Goal: Task Accomplishment & Management: Use online tool/utility

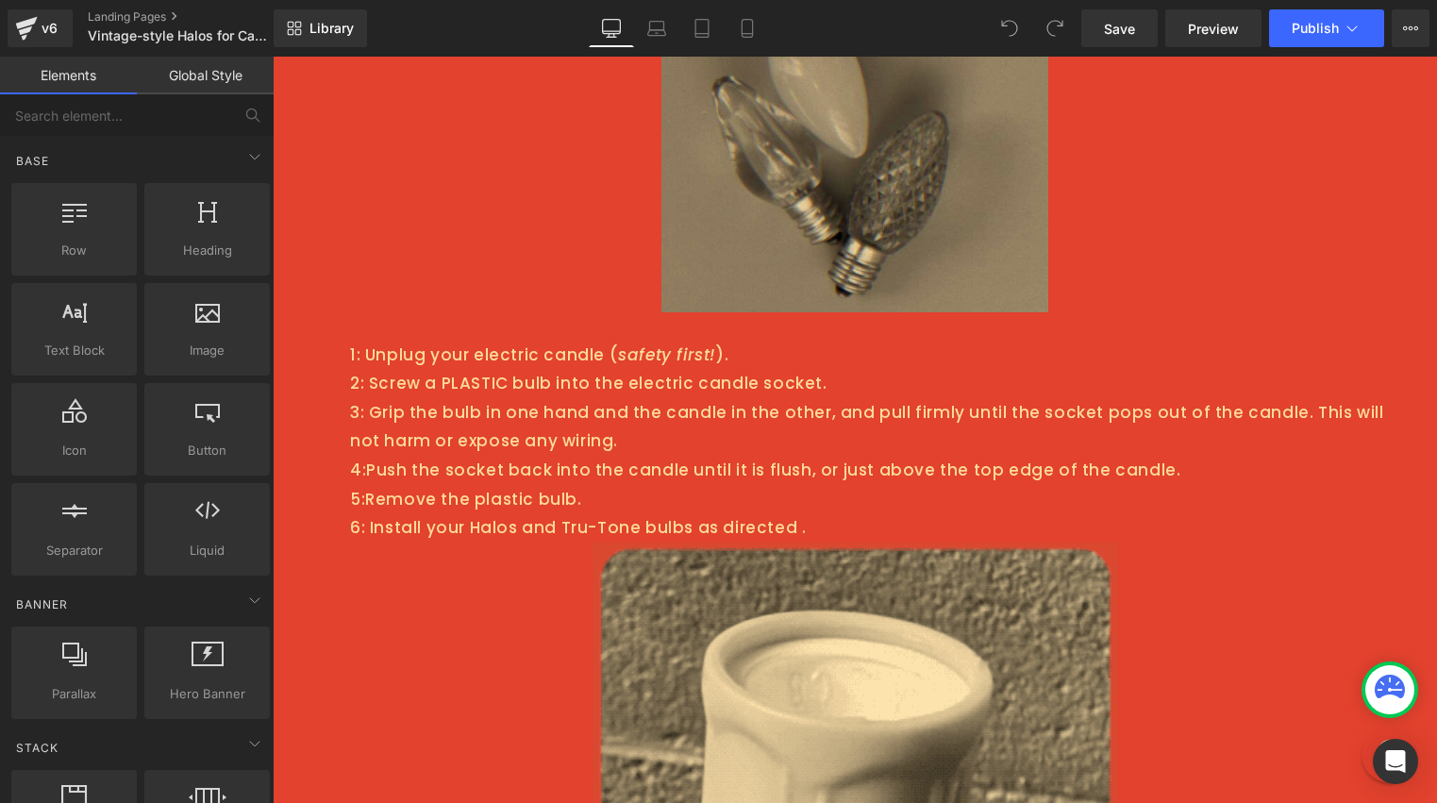
scroll to position [3856, 0]
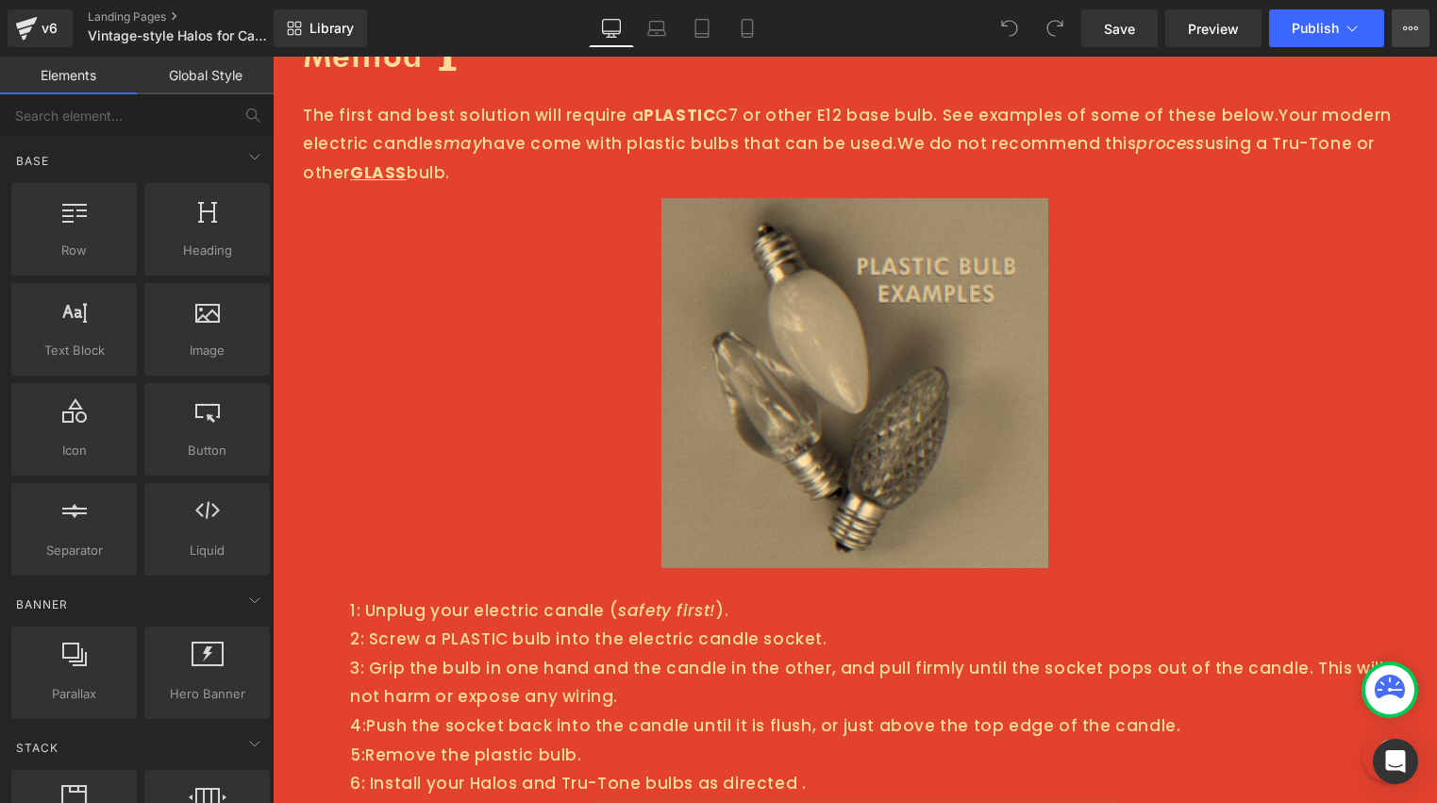
click at [1401, 25] on button "View Live Page View with current Template Save Template to Library Schedule Pub…" at bounding box center [1410, 28] width 38 height 38
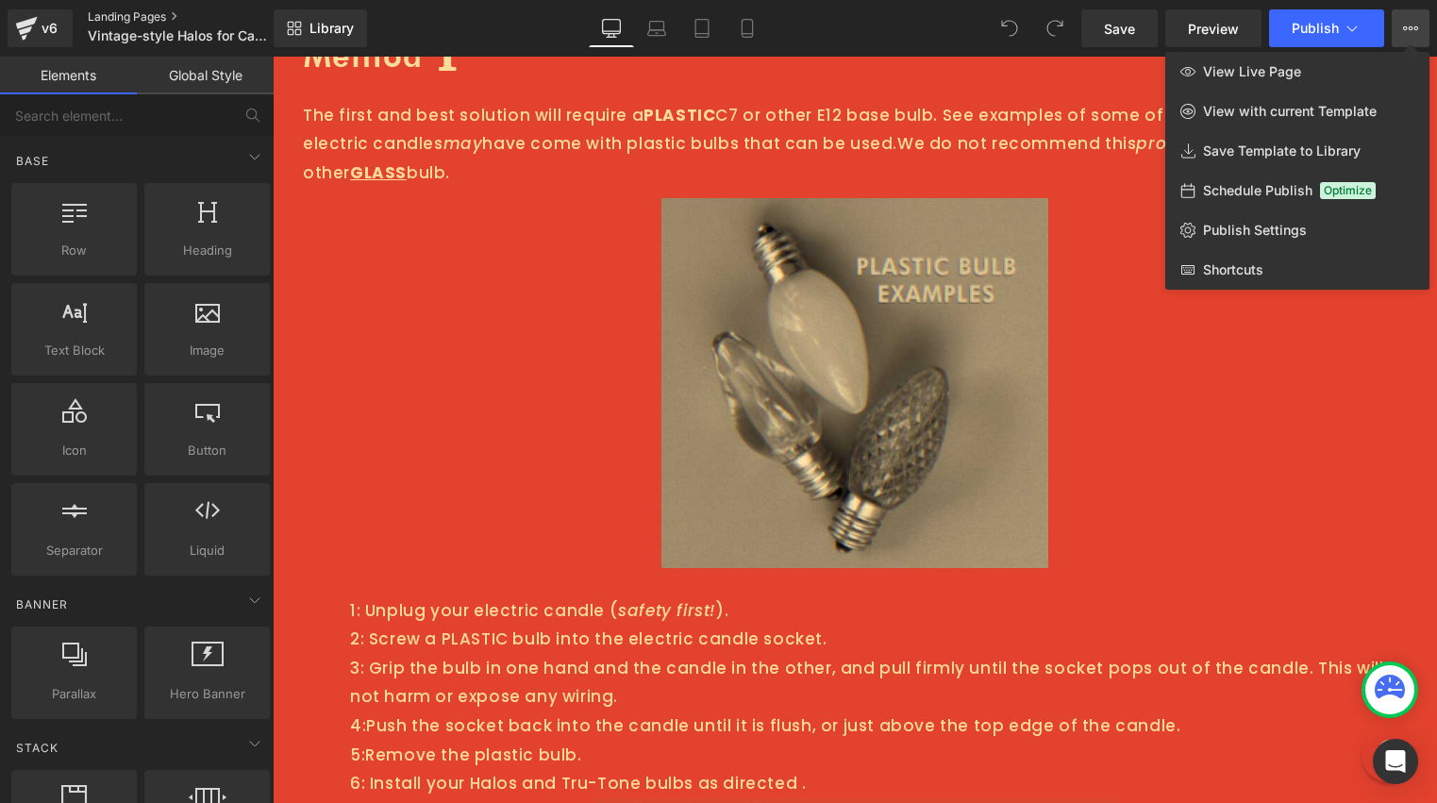
click at [111, 16] on link "Landing Pages" at bounding box center [196, 16] width 217 height 15
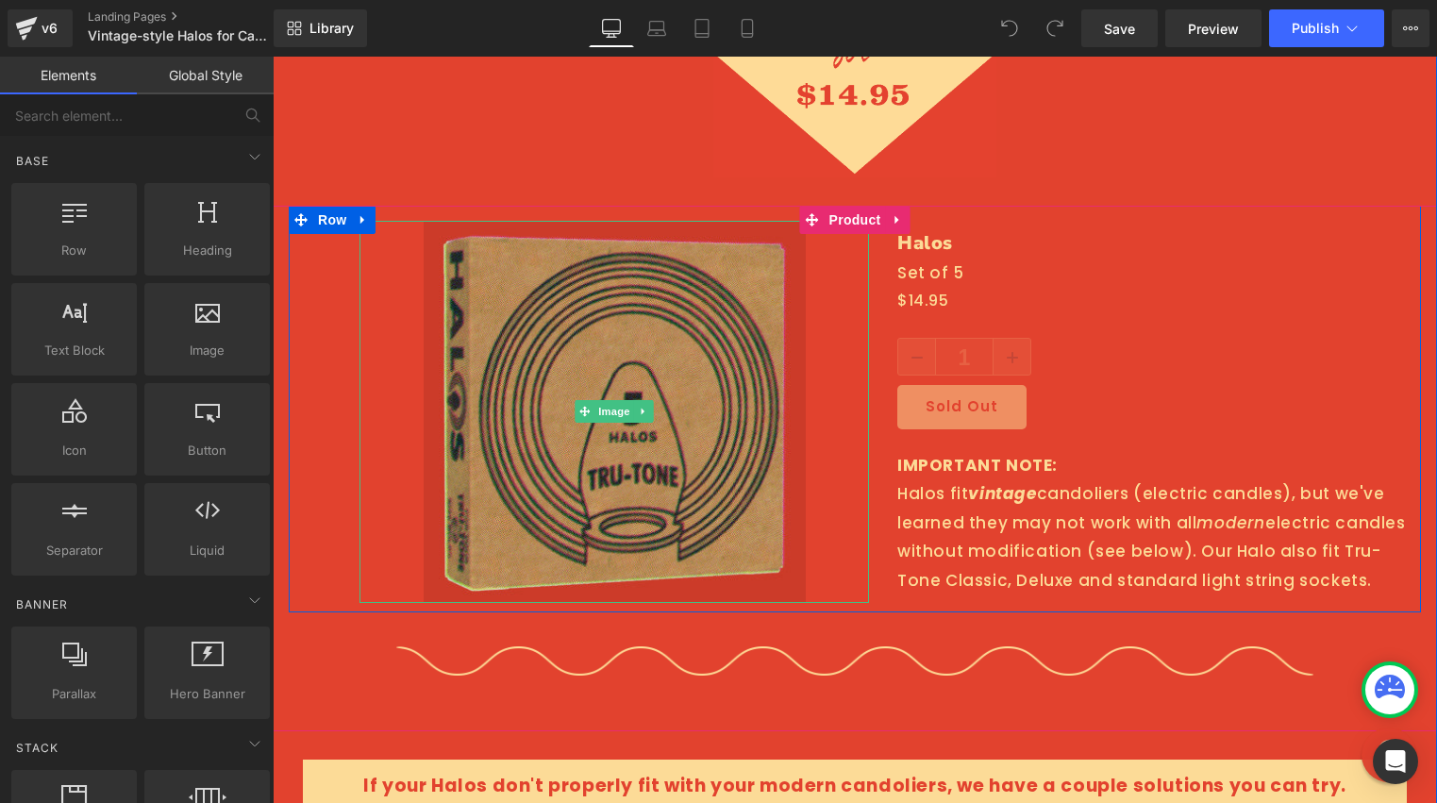
scroll to position [3455, 0]
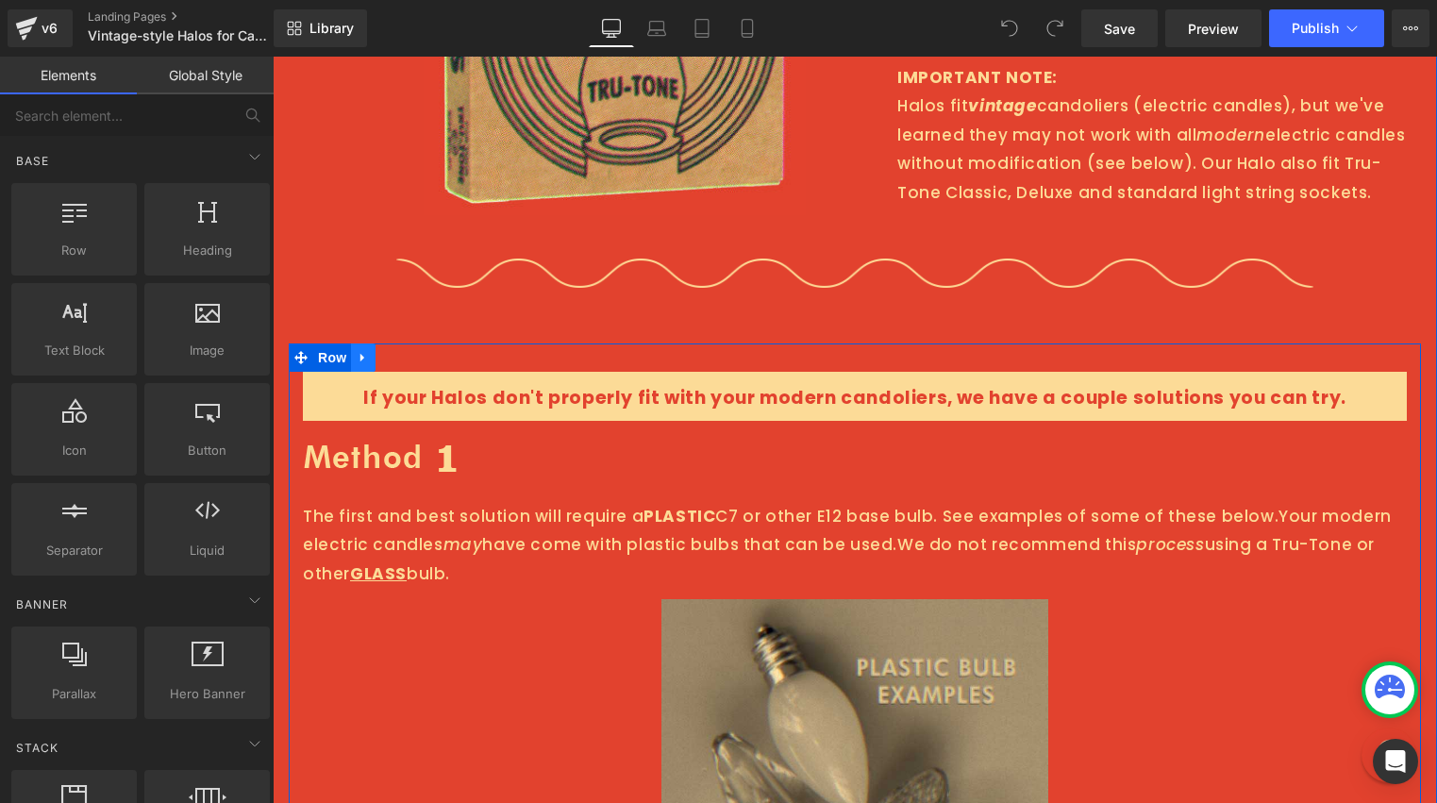
click at [360, 353] on icon at bounding box center [362, 357] width 4 height 8
click at [400, 346] on link at bounding box center [412, 357] width 25 height 28
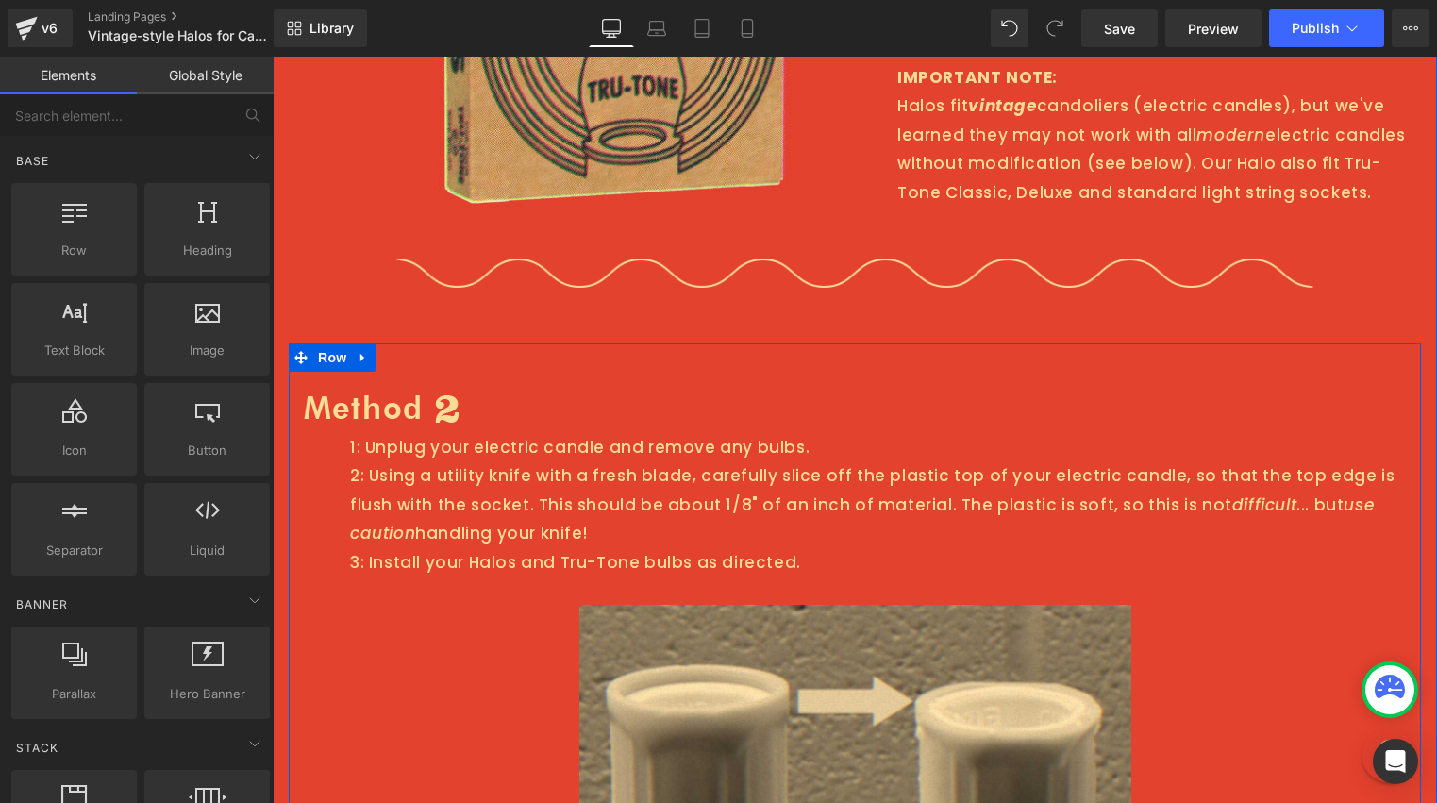
click at [357, 350] on icon at bounding box center [363, 357] width 13 height 14
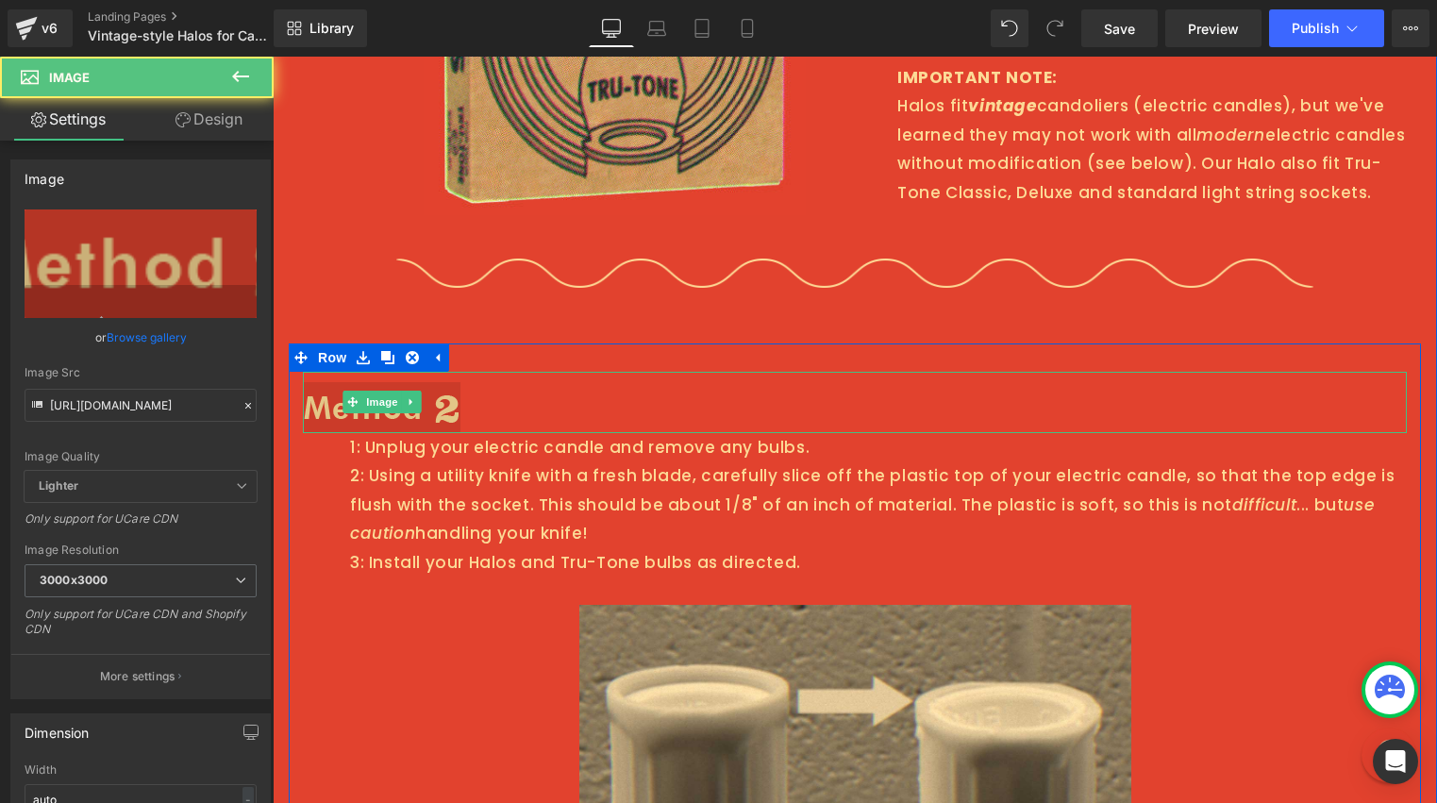
click at [394, 409] on img at bounding box center [382, 402] width 158 height 61
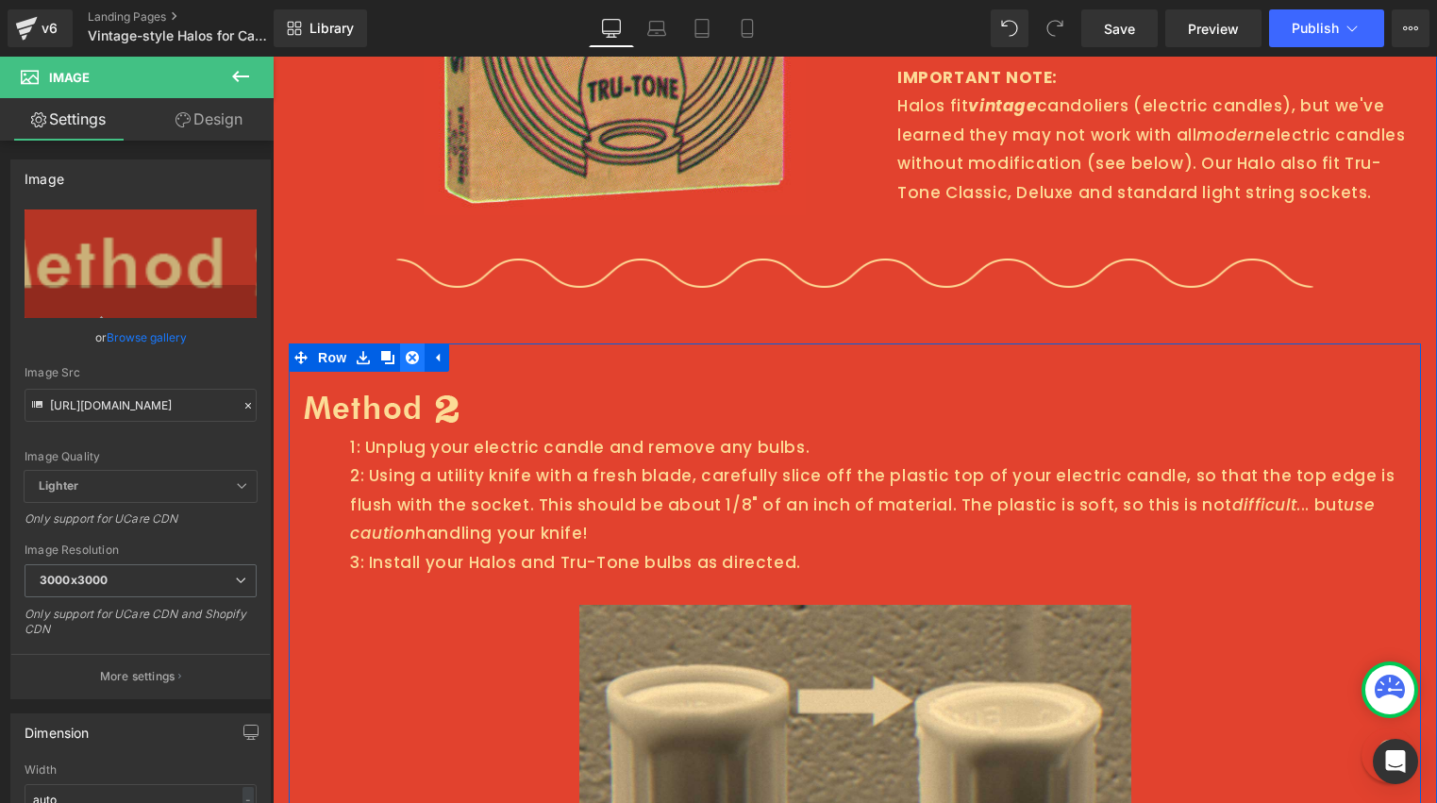
click at [406, 350] on icon at bounding box center [412, 357] width 13 height 14
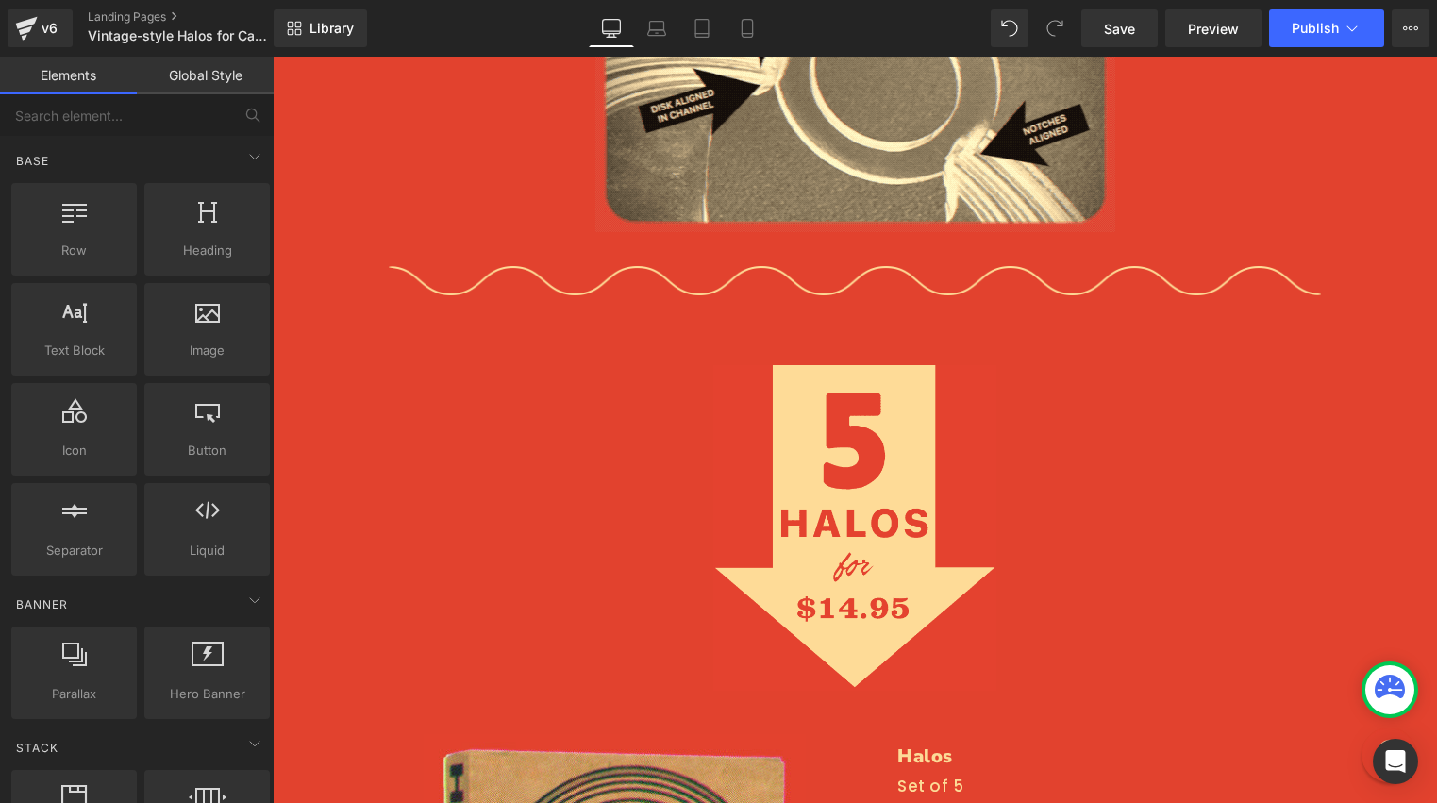
scroll to position [3076, 0]
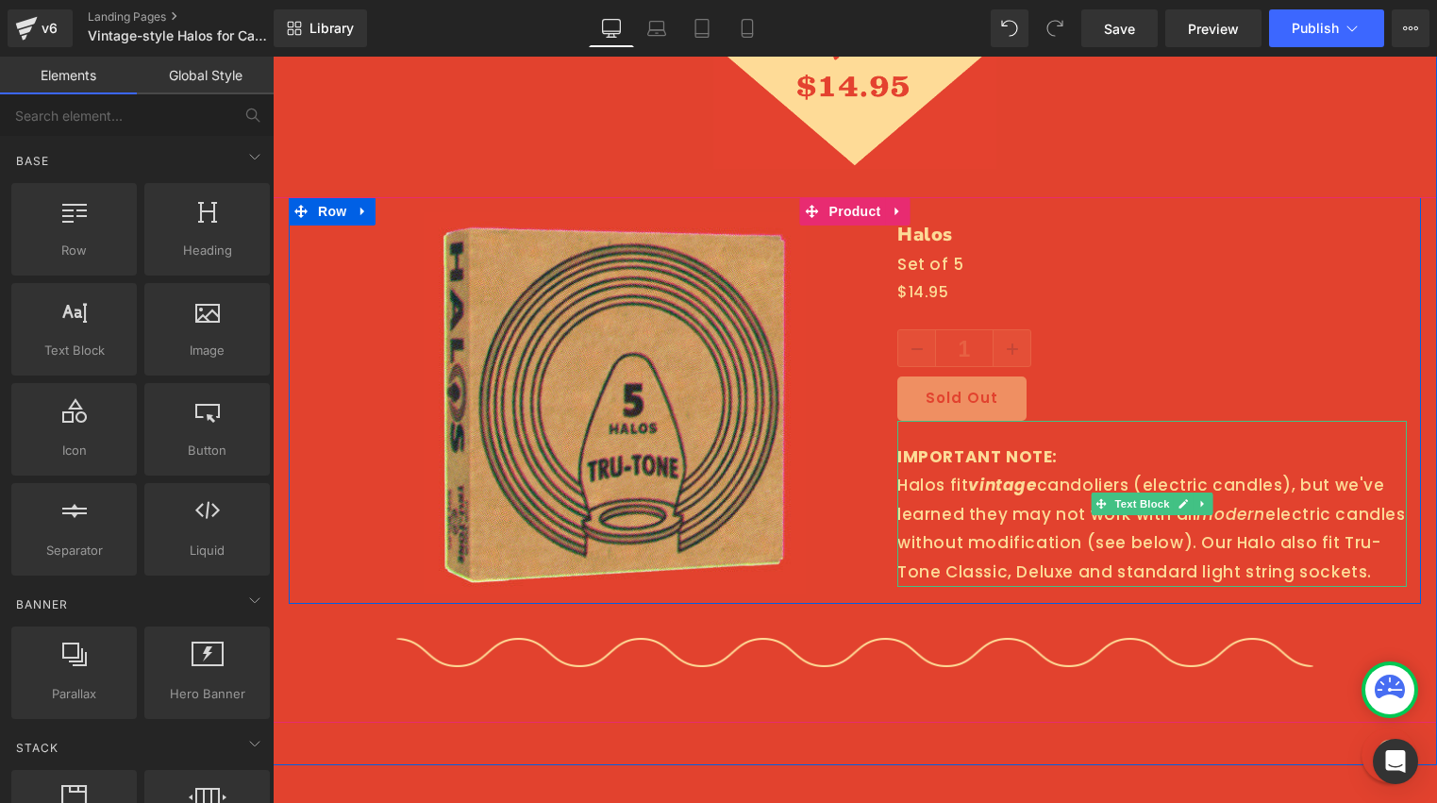
click at [973, 489] on div "IMPORTANT NOTE: Halos fit vintage candoliers (electric candles), but we've lear…" at bounding box center [1151, 504] width 509 height 166
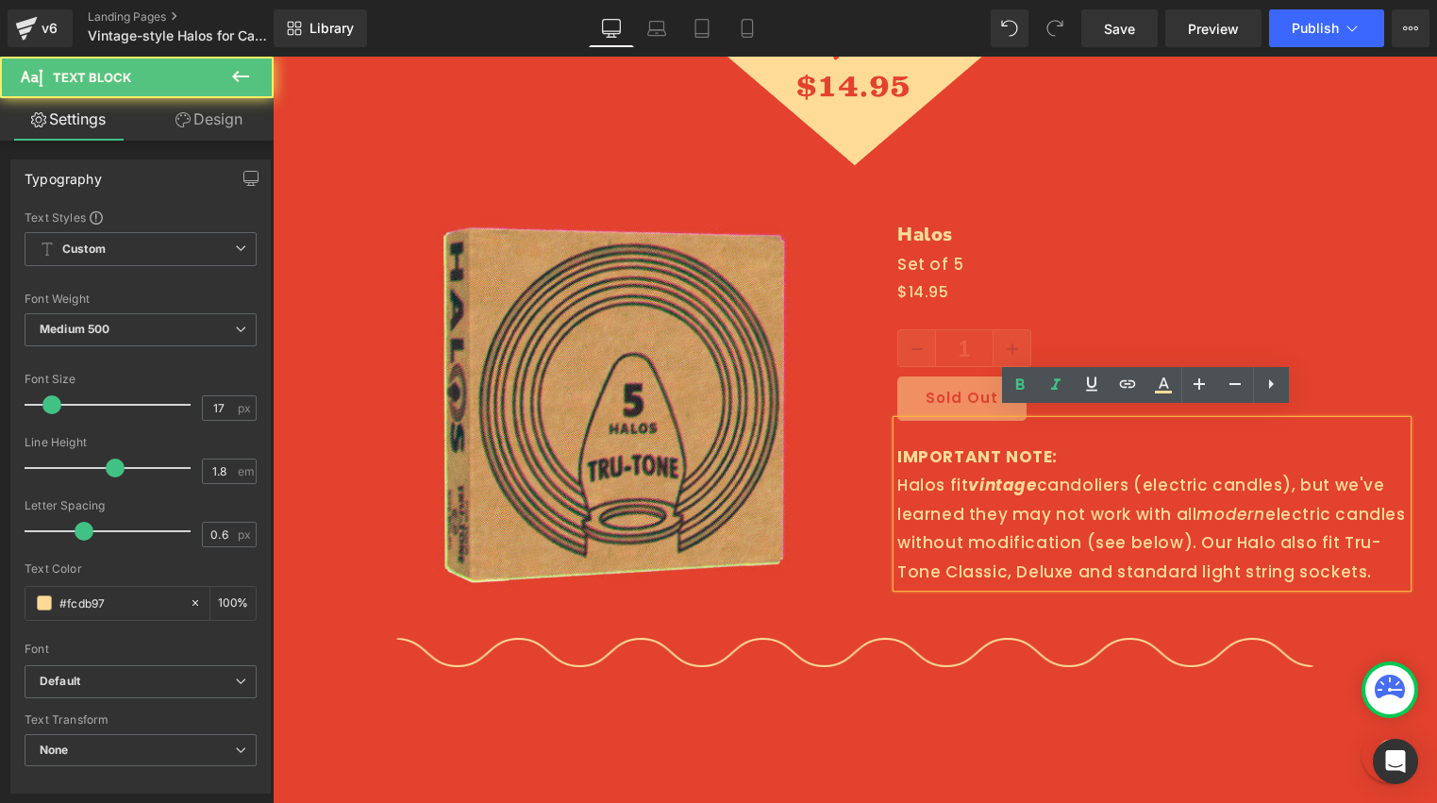
drag, startPoint x: 941, startPoint y: 471, endPoint x: 973, endPoint y: 467, distance: 32.3
click at [941, 470] on div "IMPORTANT NOTE: Halos fit vintage candoliers (electric candles), but we've lear…" at bounding box center [1151, 504] width 509 height 166
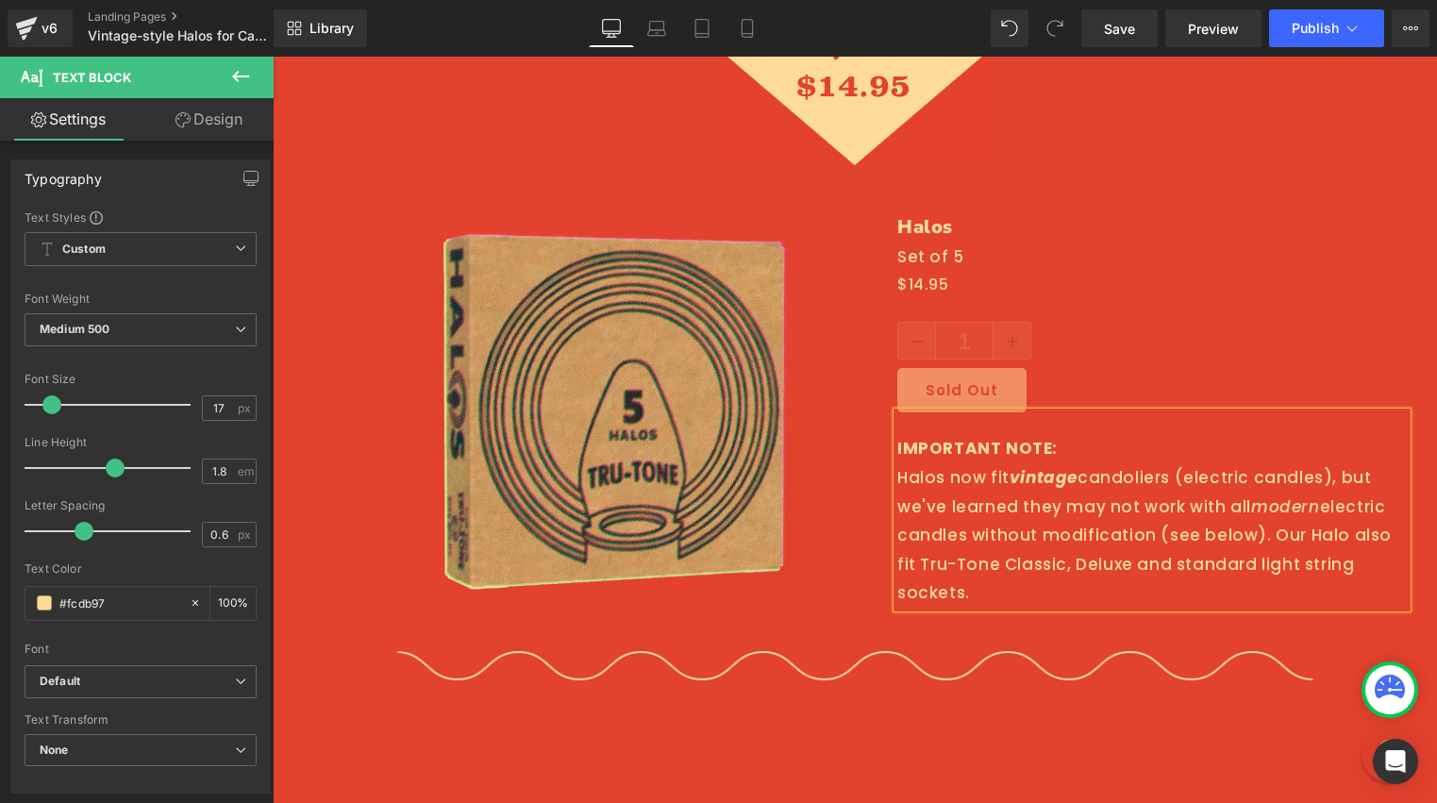
click at [1004, 473] on div "IMPORTANT NOTE: Halos now fit vintage candoliers (electric candles), but we've …" at bounding box center [1151, 509] width 509 height 195
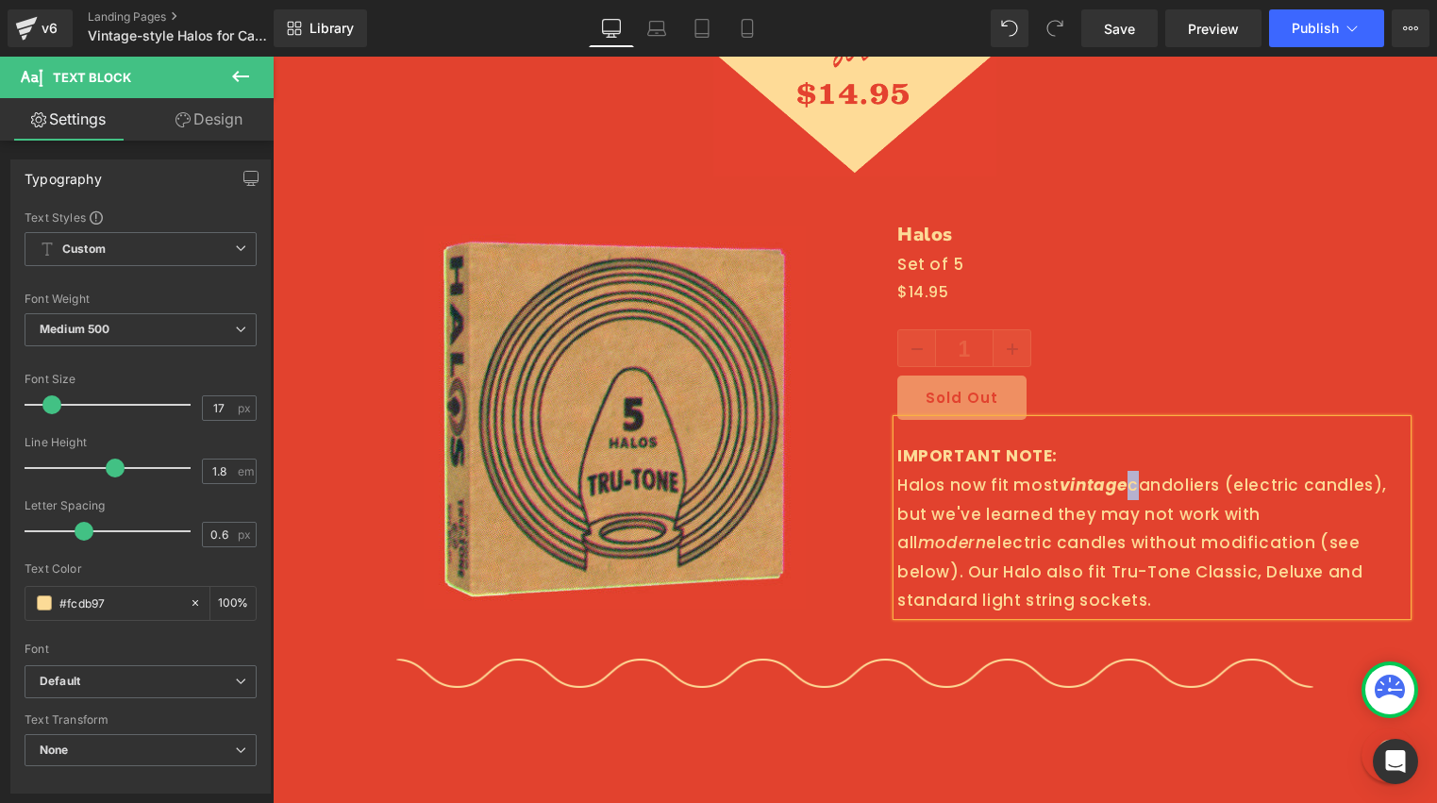
drag, startPoint x: 1115, startPoint y: 472, endPoint x: 1142, endPoint y: 460, distance: 29.6
click at [1115, 472] on div "IMPORTANT NOTE: Halos now fit most vintage candoliers (electric candles), but w…" at bounding box center [1151, 517] width 509 height 195
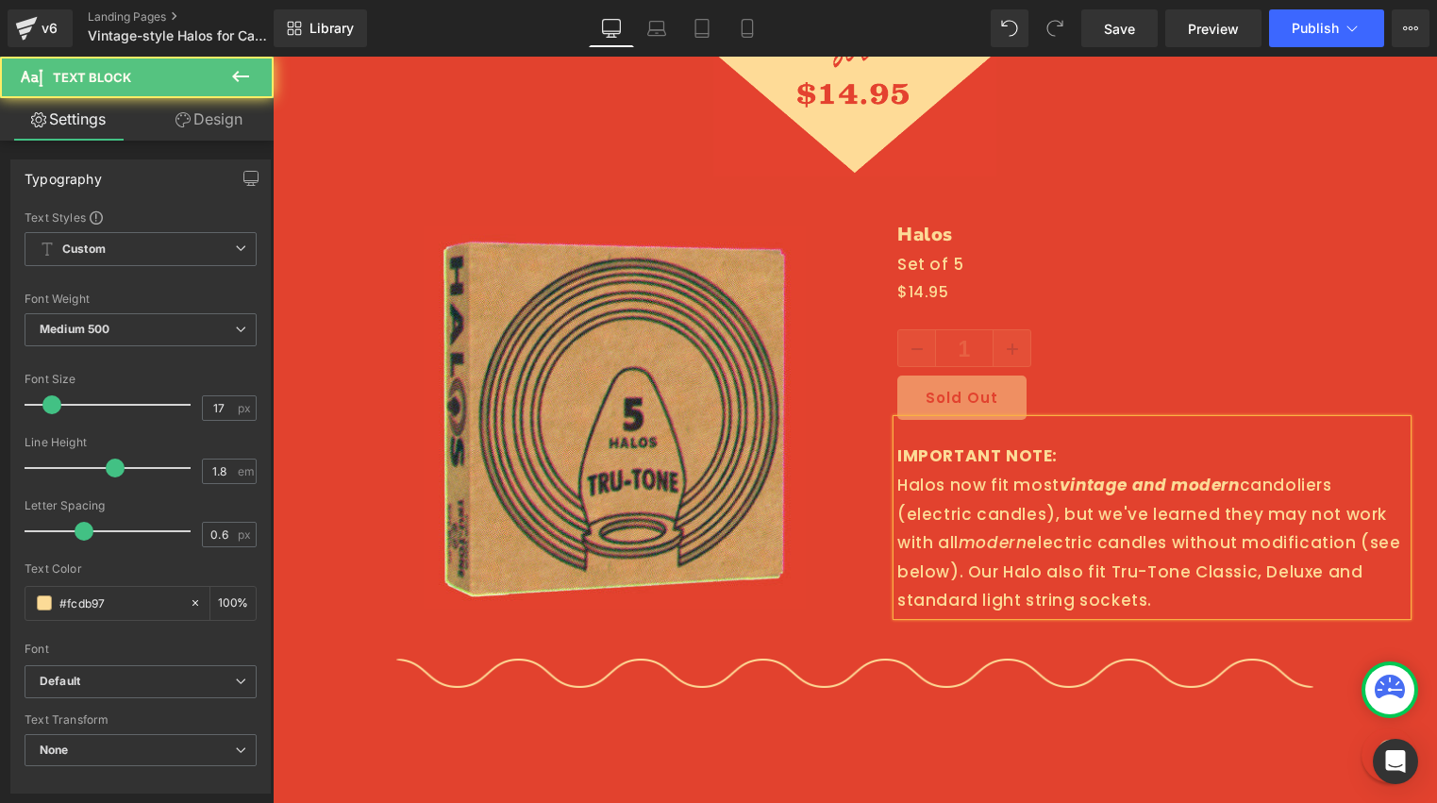
click at [1139, 475] on strong "vintage and modern" at bounding box center [1149, 485] width 180 height 23
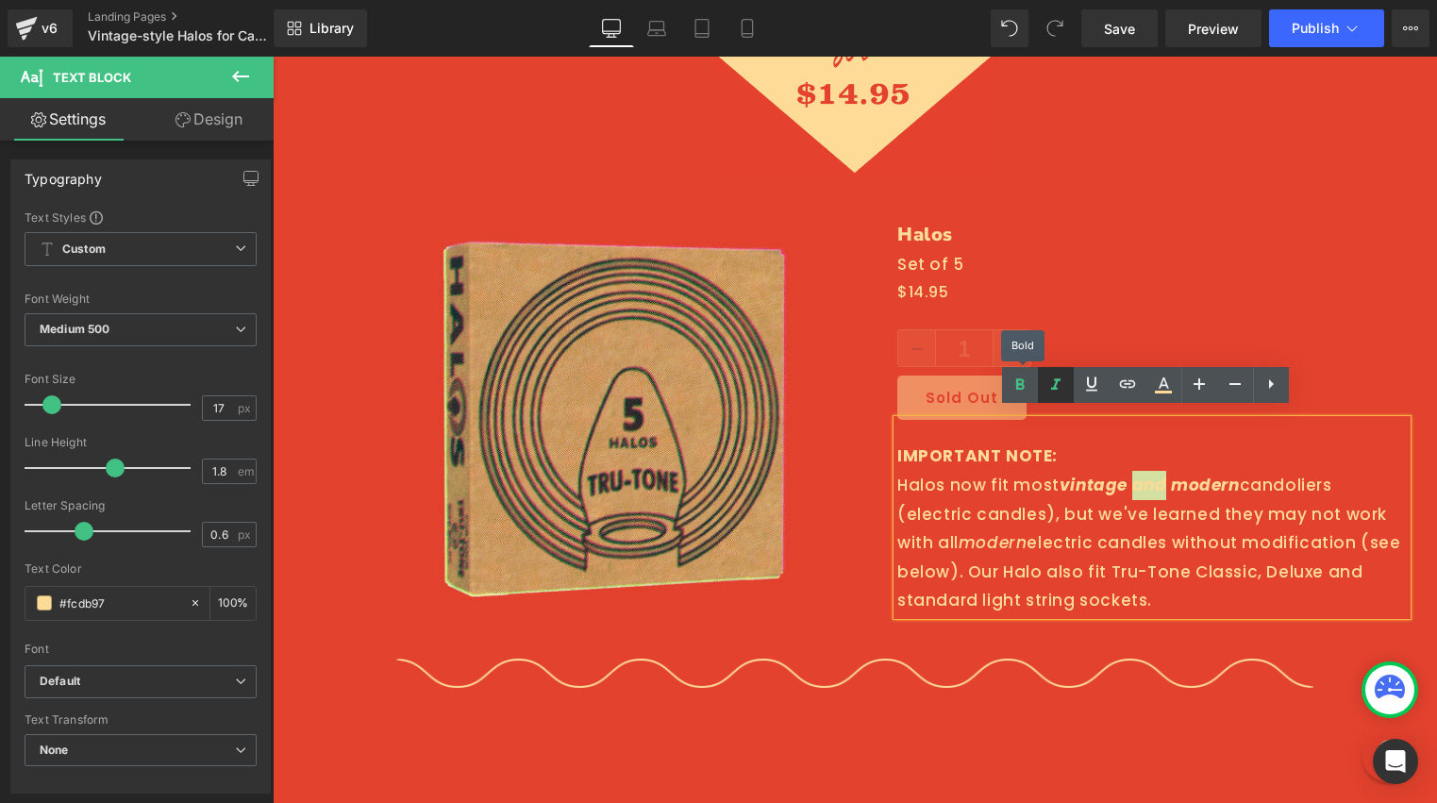
click at [1057, 384] on icon at bounding box center [1055, 385] width 23 height 23
click at [0, 0] on icon at bounding box center [0, 0] width 0 height 0
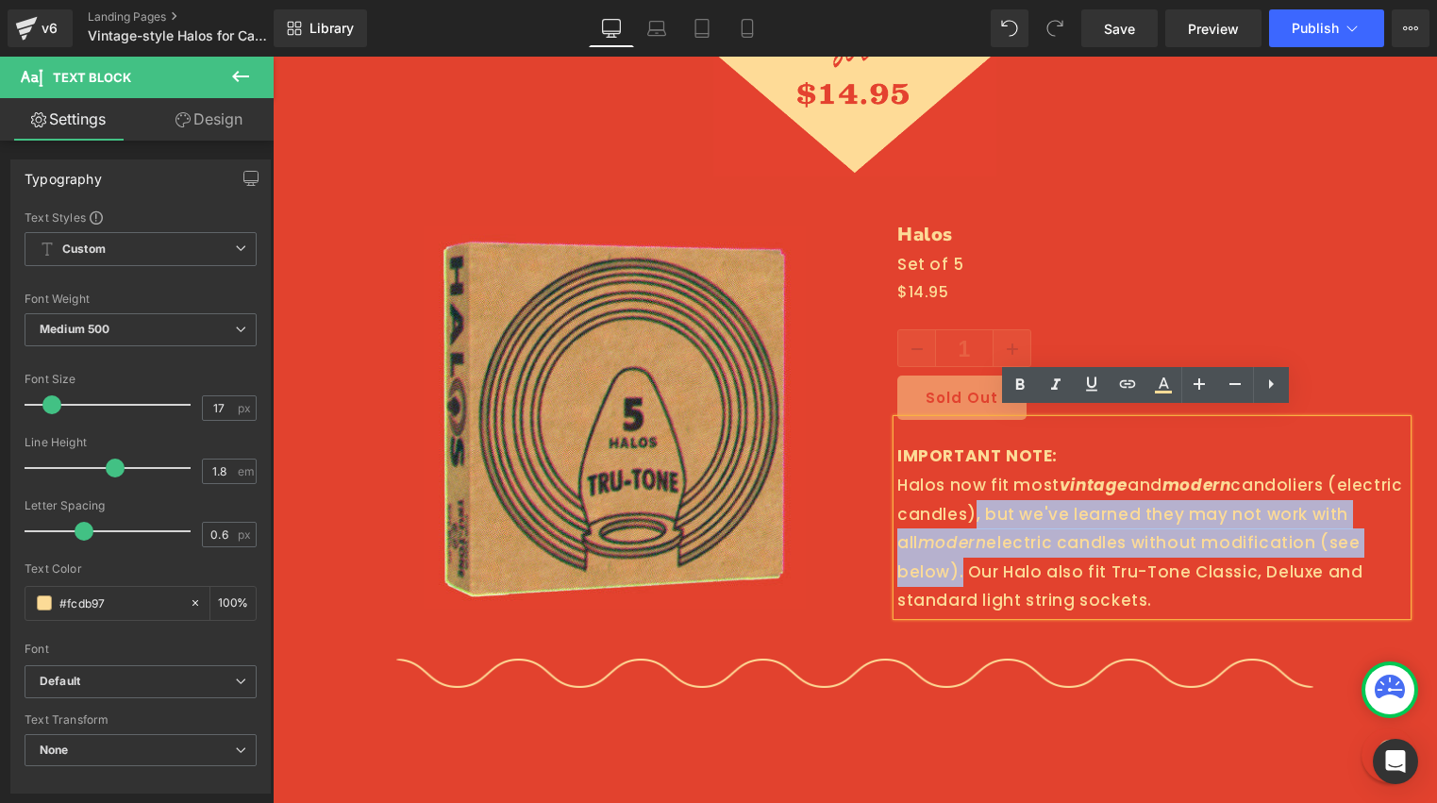
drag, startPoint x: 1378, startPoint y: 533, endPoint x: 963, endPoint y: 507, distance: 415.8
click at [963, 507] on div "IMPORTANT NOTE: Halos now fit most vintage and modern candoliers (electric cand…" at bounding box center [1151, 517] width 509 height 195
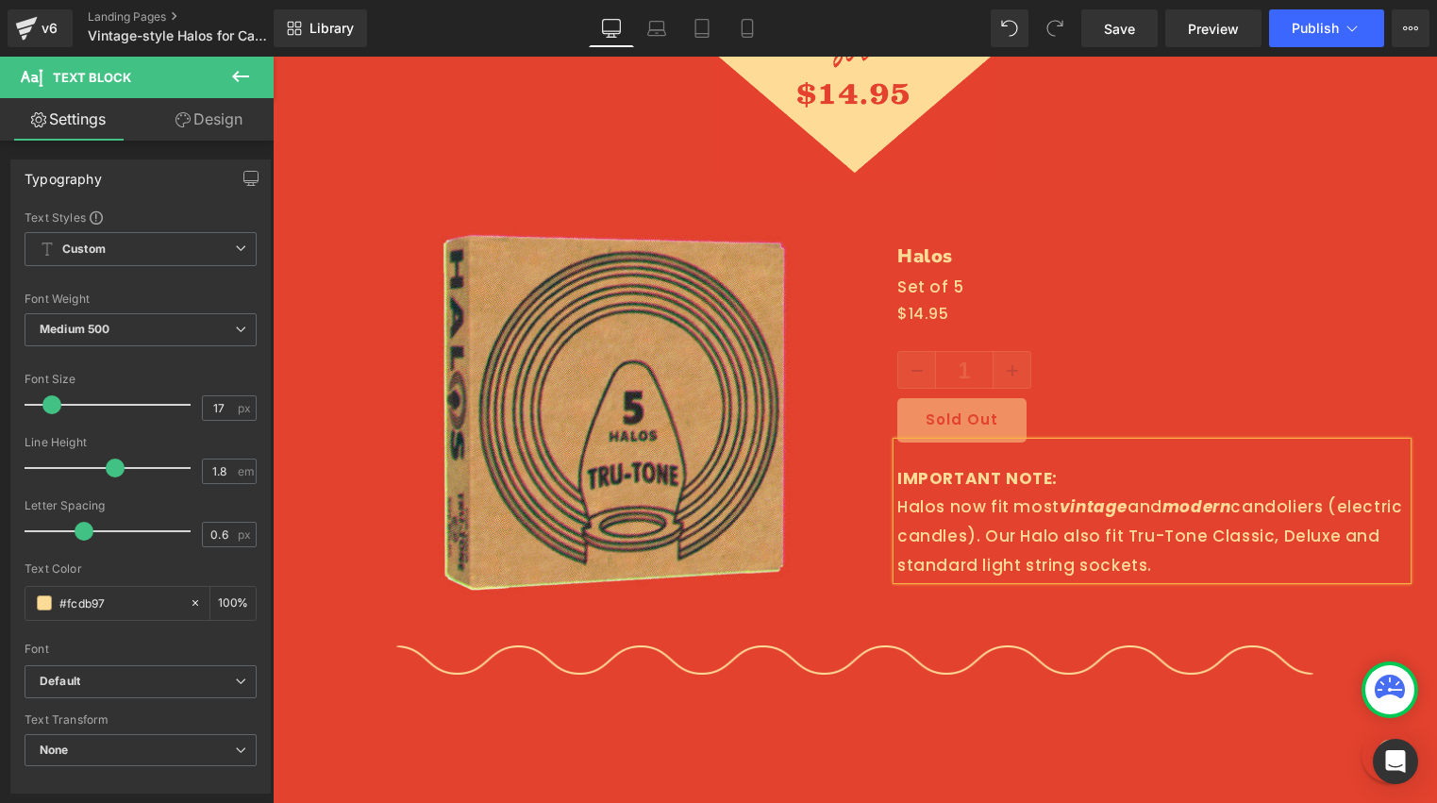
scroll to position [3091, 0]
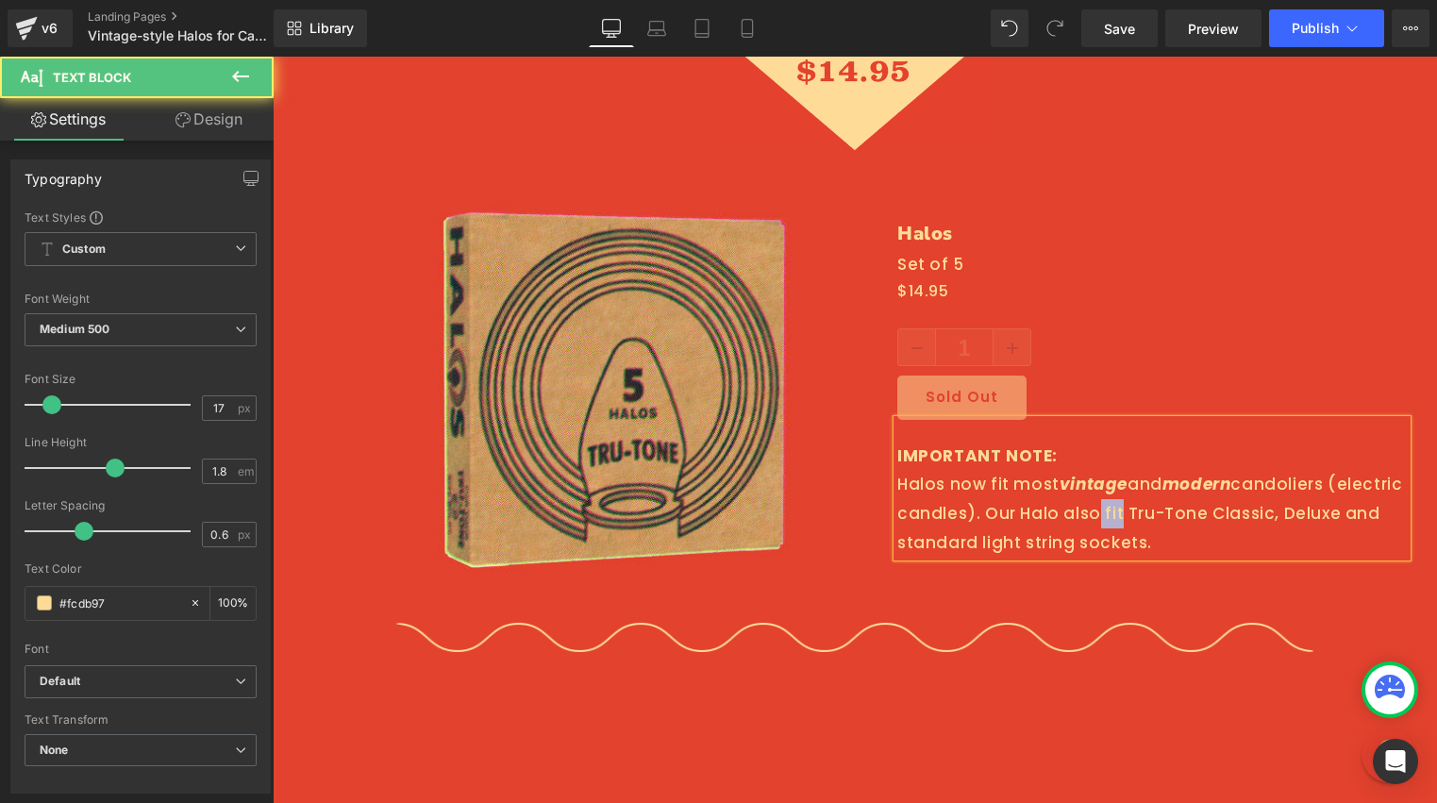
drag, startPoint x: 1112, startPoint y: 504, endPoint x: 1090, endPoint y: 501, distance: 21.9
click at [1090, 501] on div "IMPORTANT NOTE: Halos now fit most vintage and modern candoliers (electric cand…" at bounding box center [1151, 488] width 509 height 137
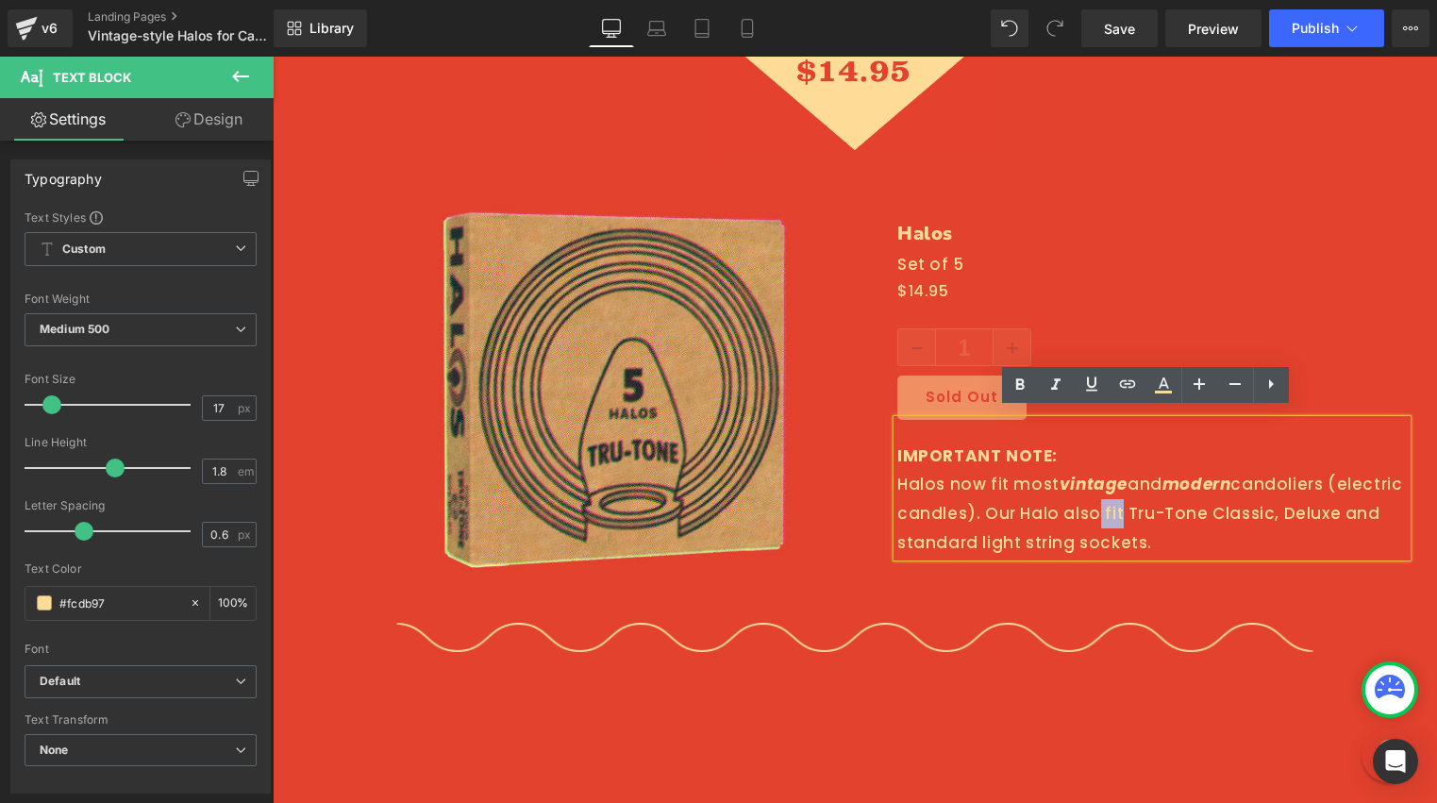
click at [1104, 501] on div "IMPORTANT NOTE: Halos now fit most vintage and modern candoliers (electric cand…" at bounding box center [1151, 488] width 509 height 137
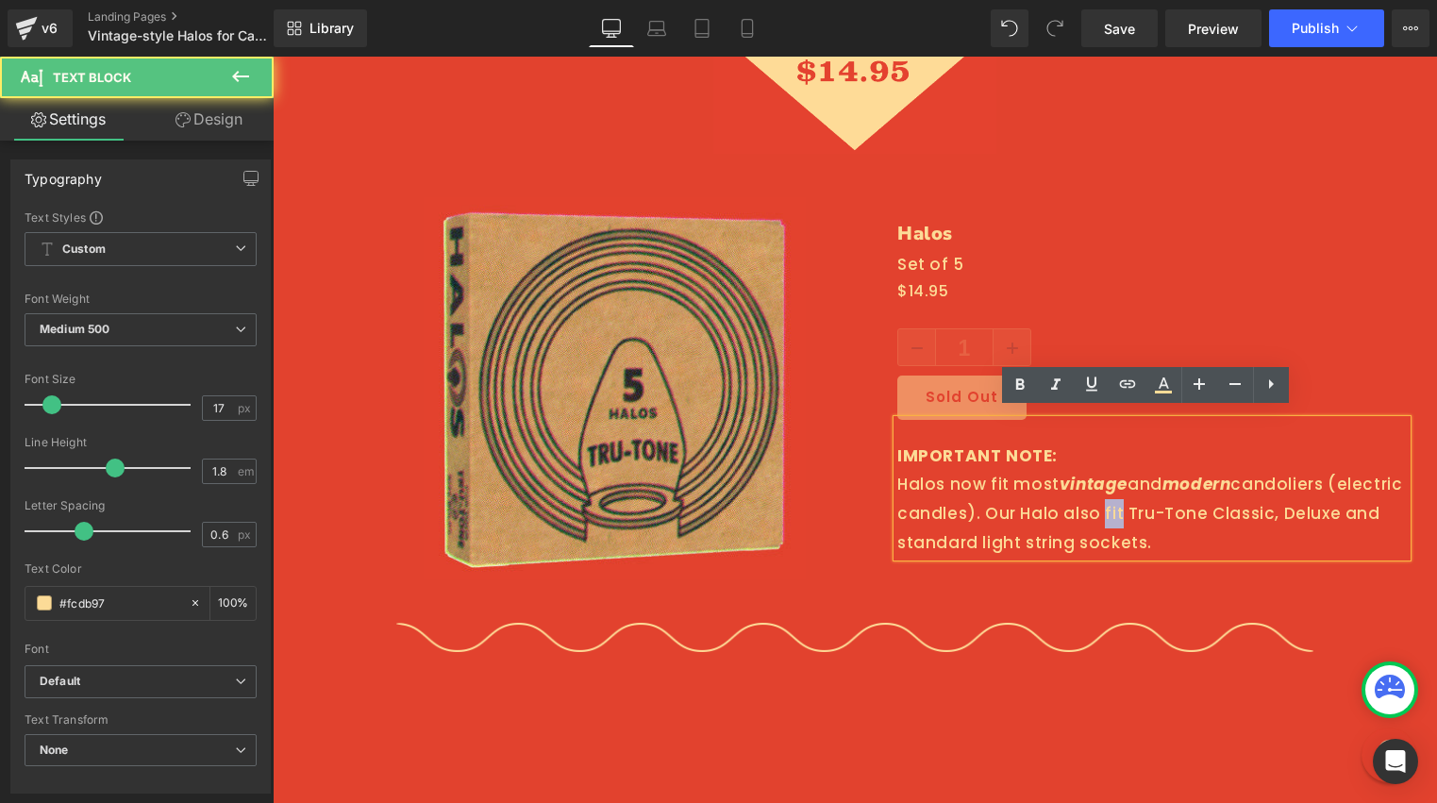
click at [1104, 501] on div "IMPORTANT NOTE: Halos now fit most vintage and modern candoliers (electric cand…" at bounding box center [1151, 488] width 509 height 137
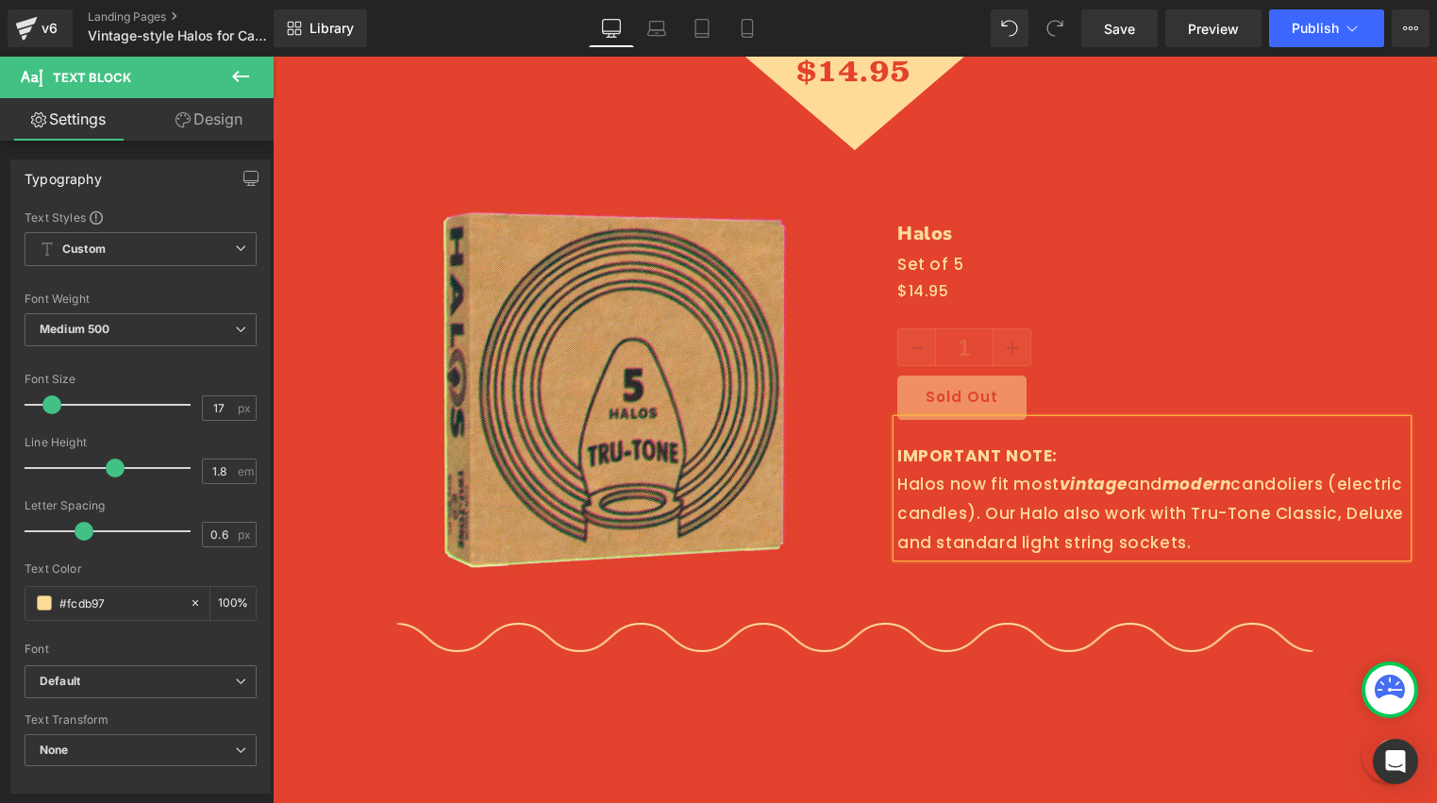
click at [867, 564] on div "Image" at bounding box center [614, 388] width 538 height 382
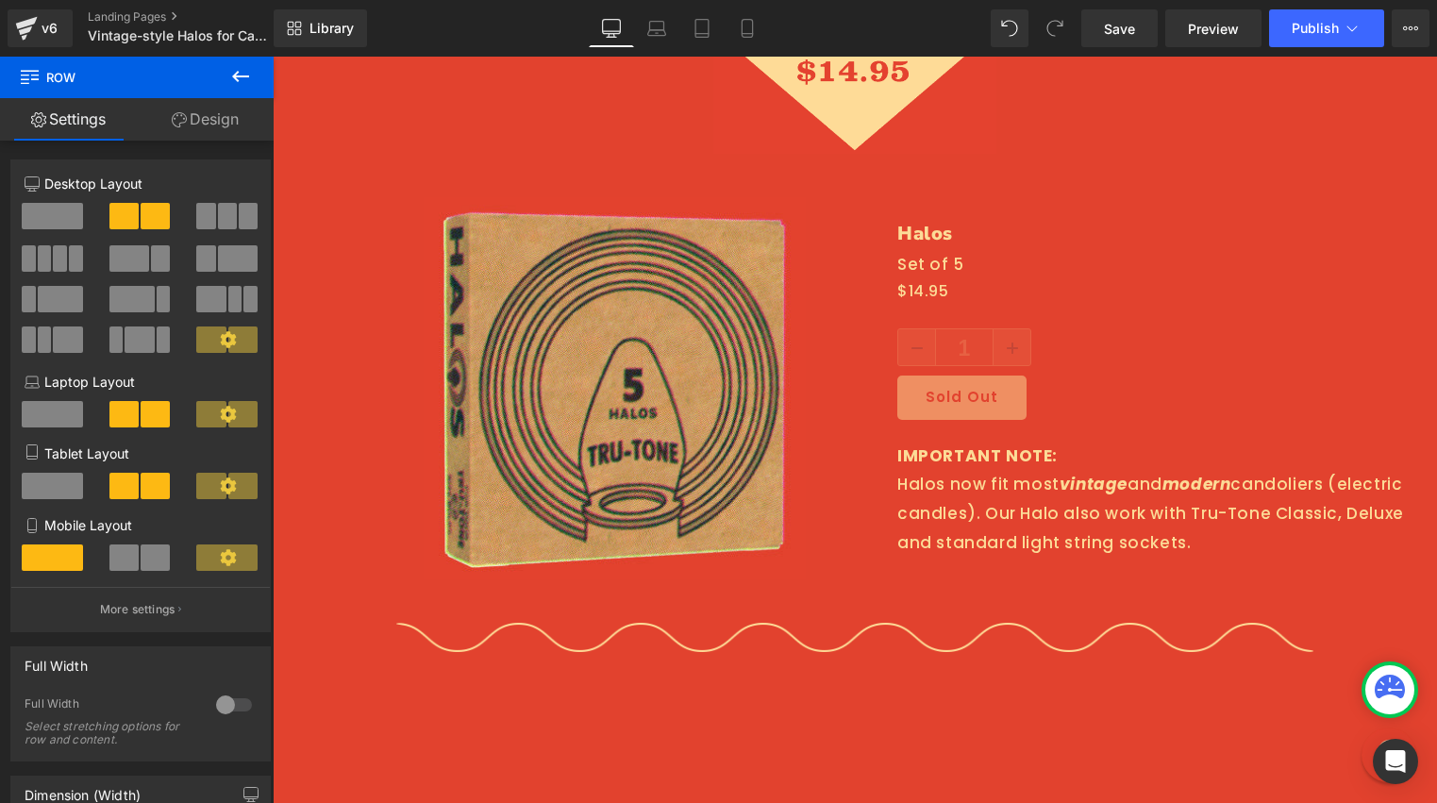
click at [236, 73] on icon at bounding box center [240, 76] width 17 height 11
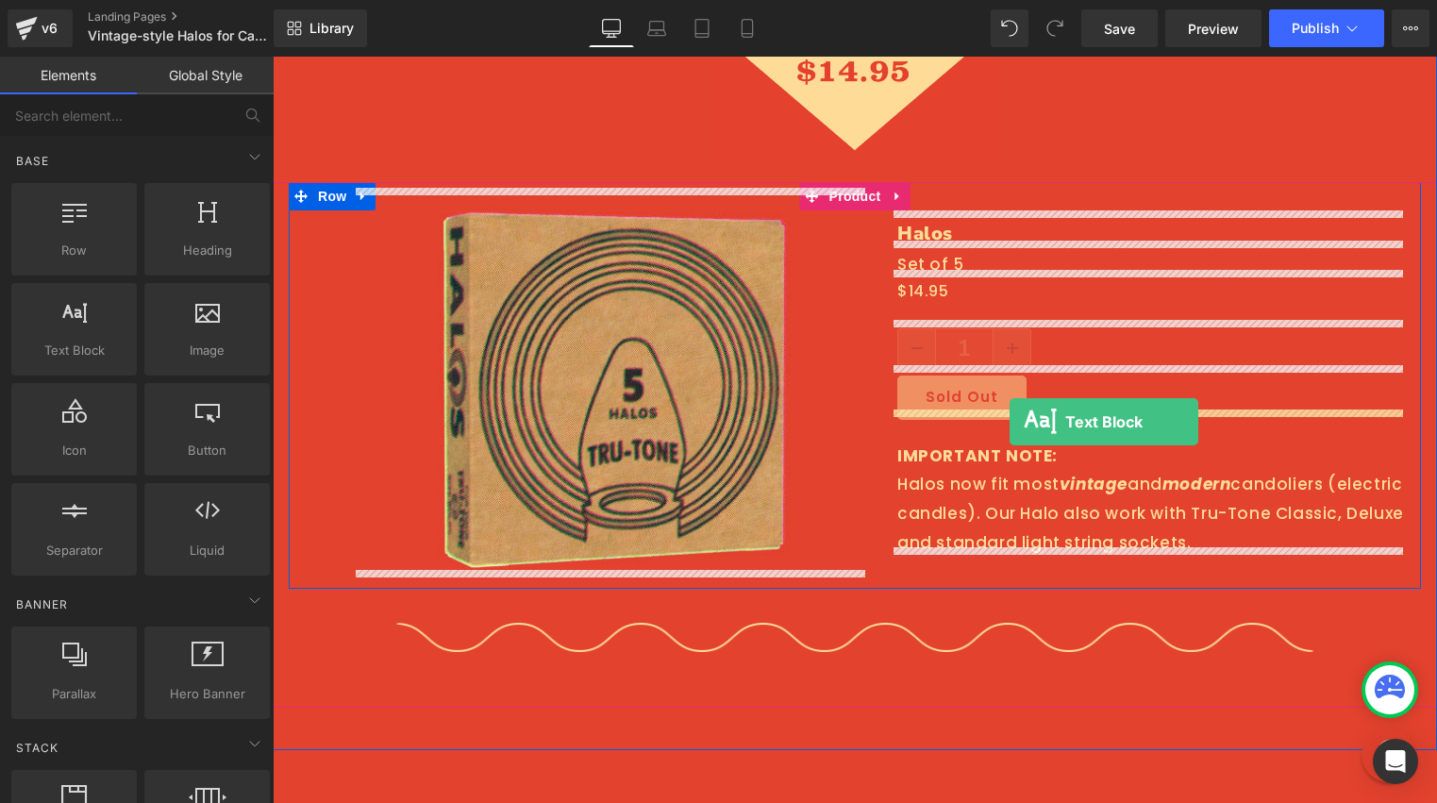
drag, startPoint x: 305, startPoint y: 350, endPoint x: 1009, endPoint y: 422, distance: 708.3
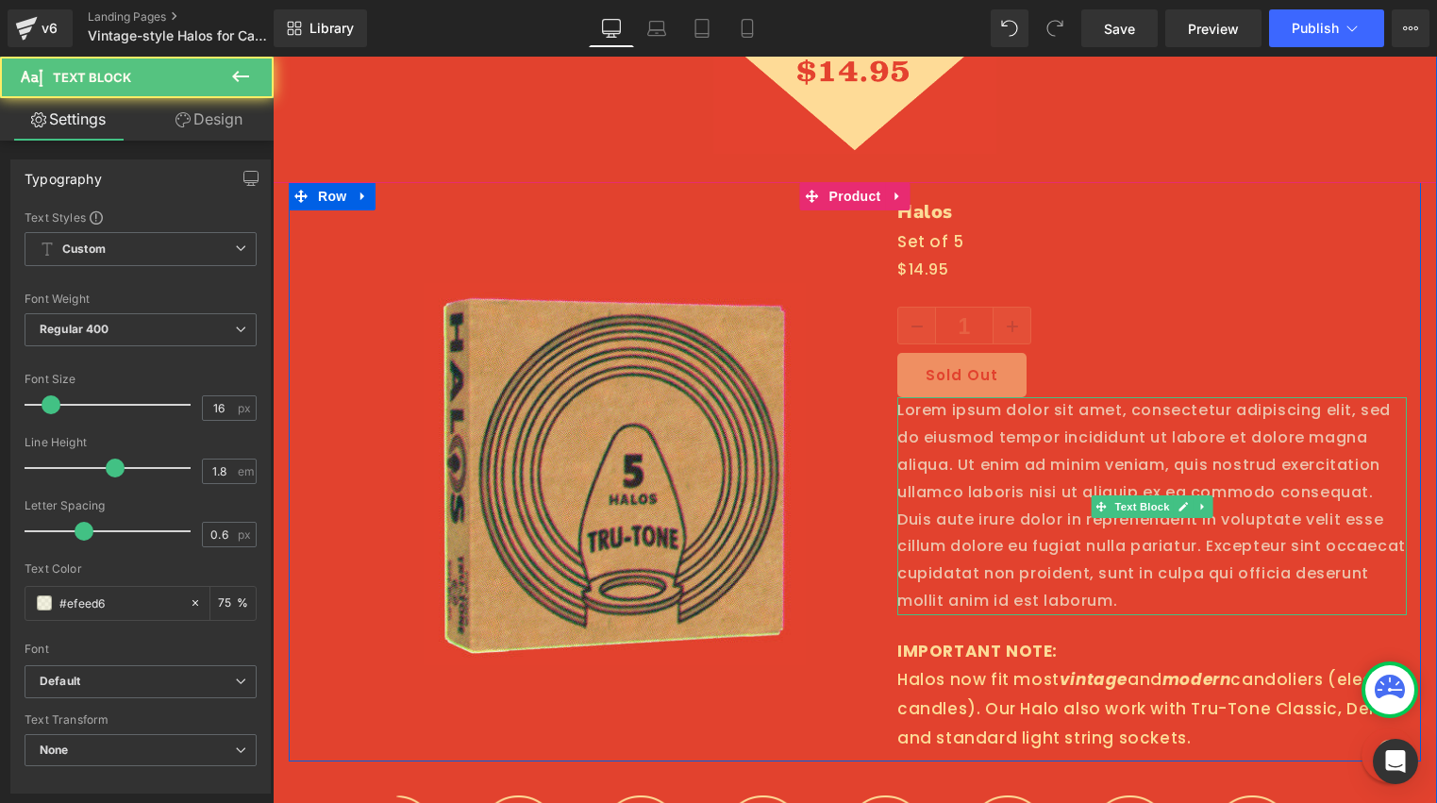
click at [961, 451] on p "Lorem ipsum dolor sit amet, consectetur adipiscing elit, sed do eiusmod tempor …" at bounding box center [1151, 505] width 509 height 217
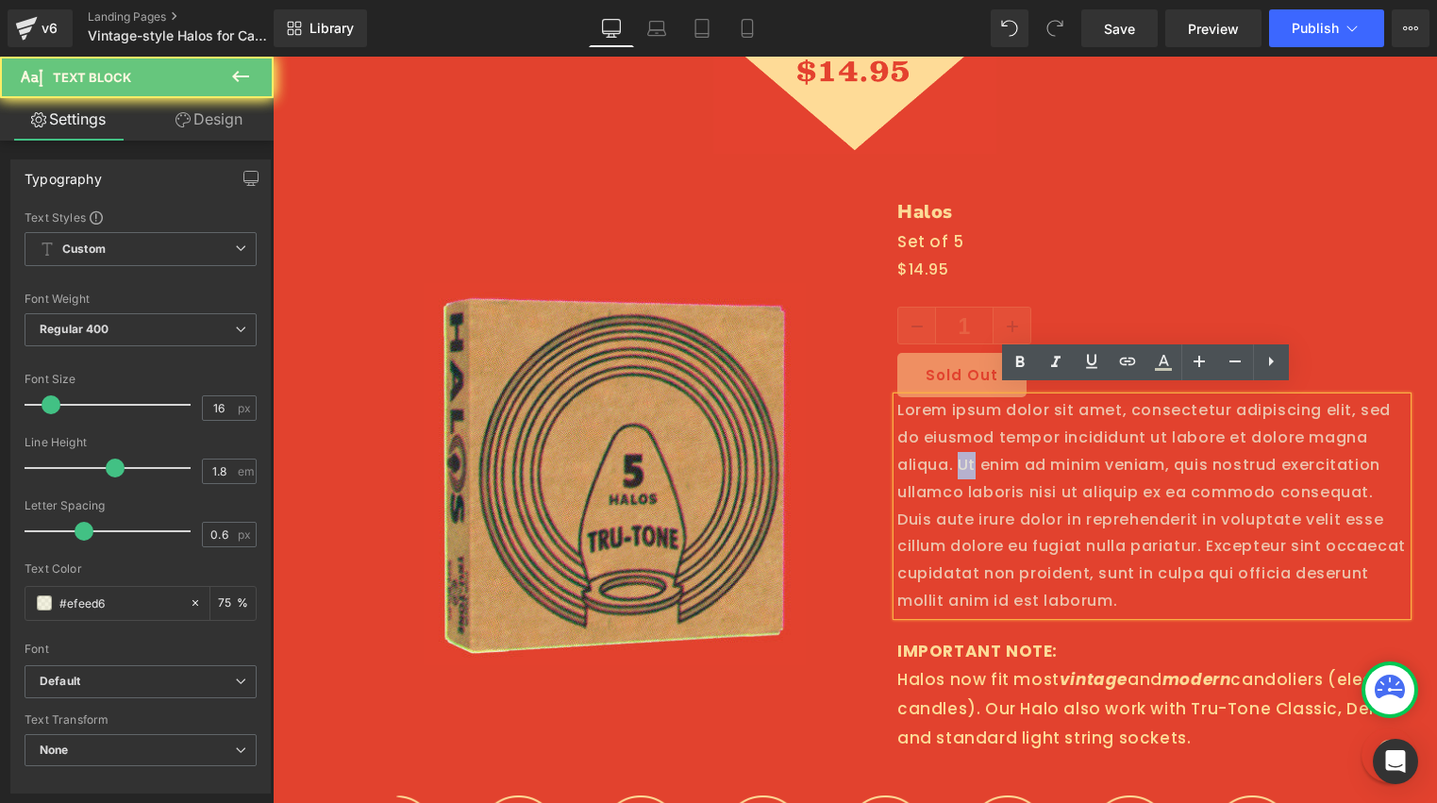
click at [961, 450] on p "Lorem ipsum dolor sit amet, consectetur adipiscing elit, sed do eiusmod tempor …" at bounding box center [1151, 505] width 509 height 217
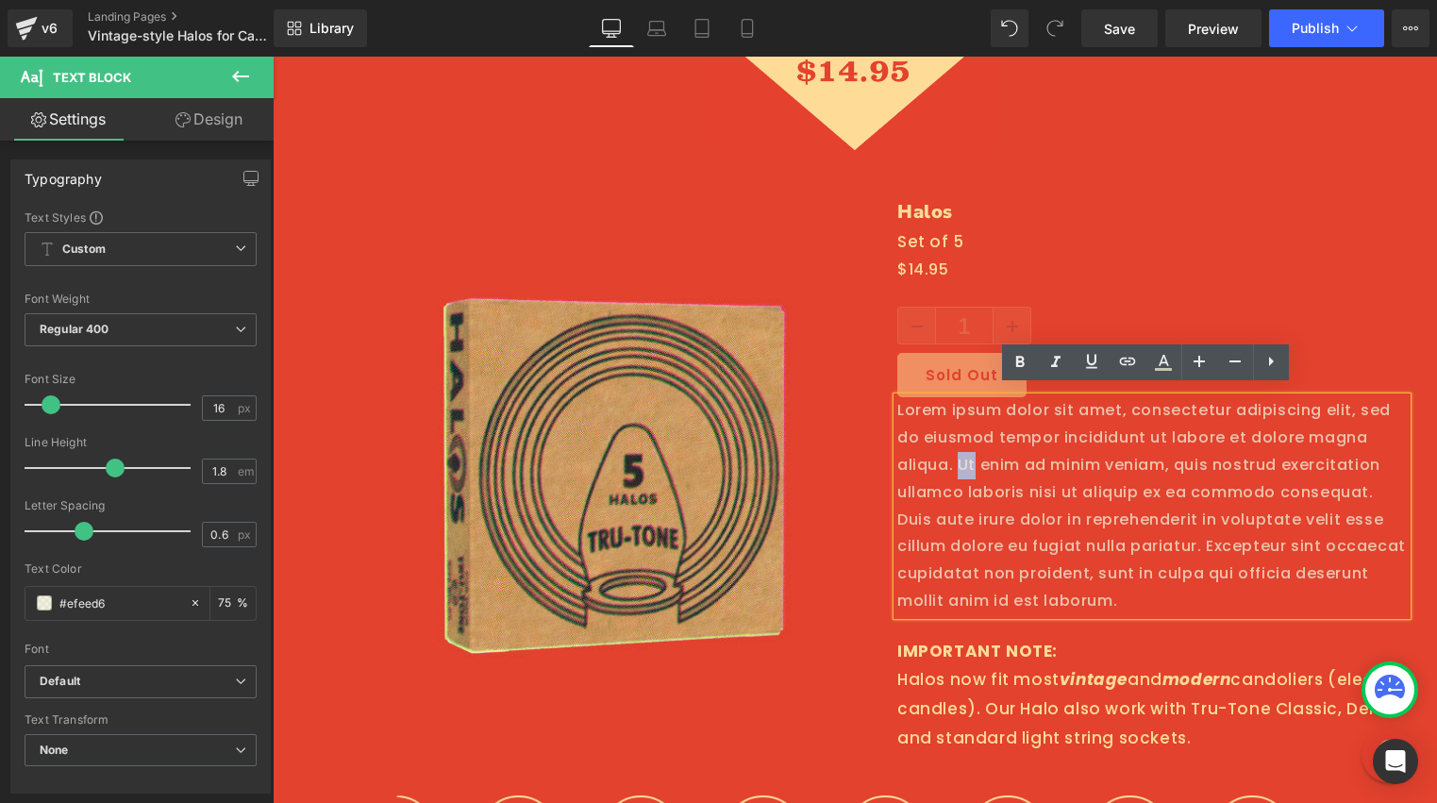
click at [961, 450] on p "Lorem ipsum dolor sit amet, consectetur adipiscing elit, sed do eiusmod tempor …" at bounding box center [1151, 505] width 509 height 217
click at [960, 461] on p "Lorem ipsum dolor sit amet, consectetur adipiscing elit, sed do eiusmod tempor …" at bounding box center [1151, 505] width 509 height 217
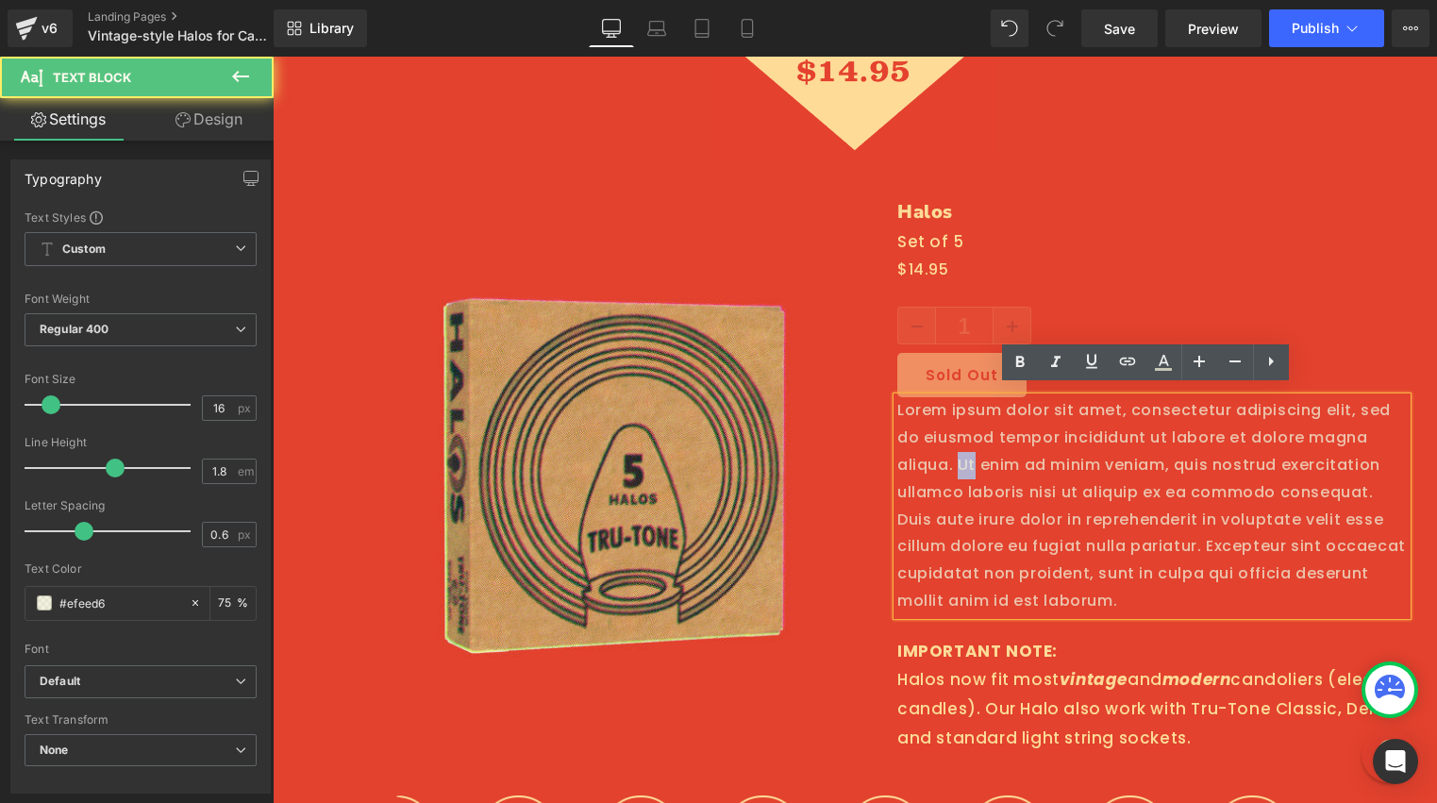
click at [961, 460] on p "Lorem ipsum dolor sit amet, consectetur adipiscing elit, sed do eiusmod tempor …" at bounding box center [1151, 505] width 509 height 217
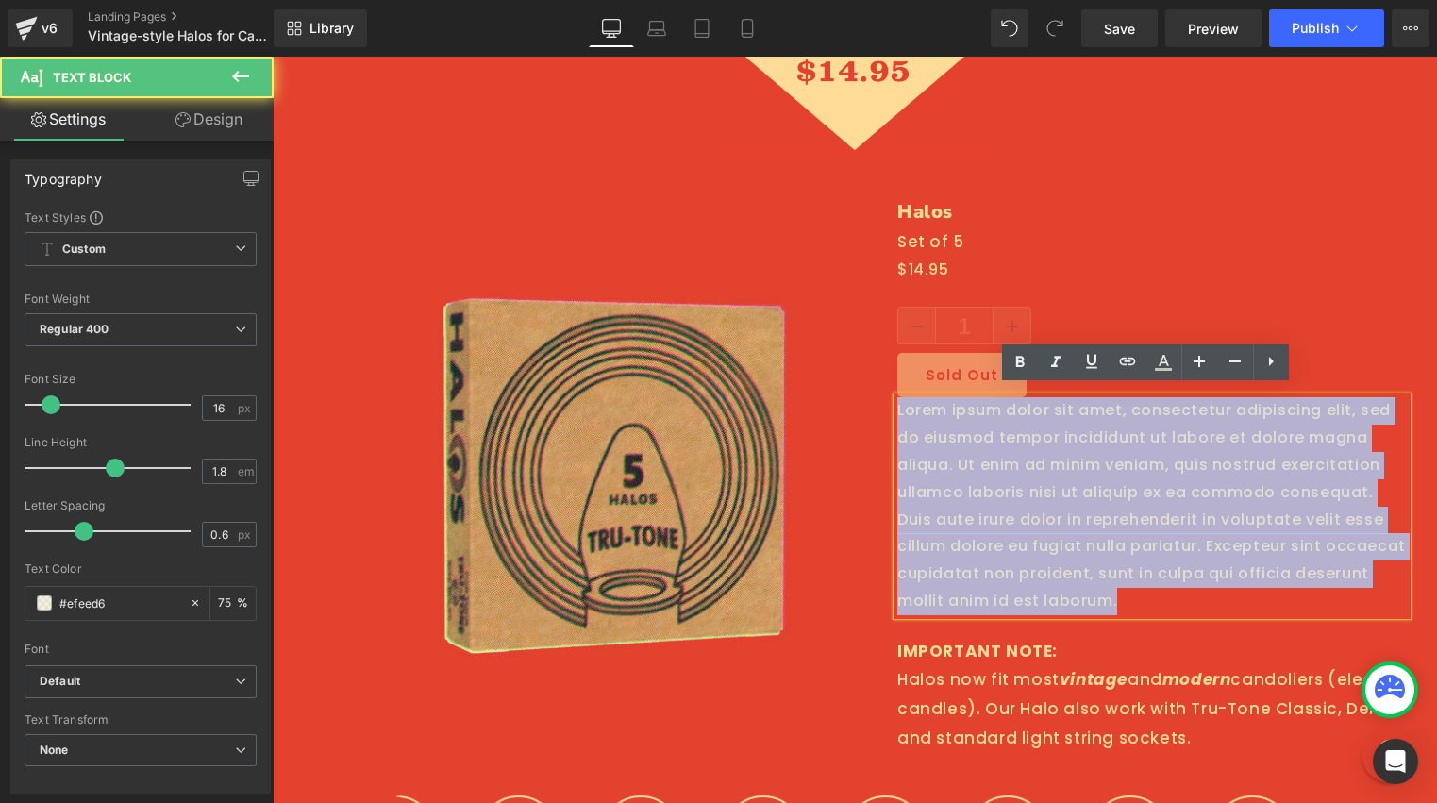
click at [961, 460] on p "Lorem ipsum dolor sit amet, consectetur adipiscing elit, sed do eiusmod tempor …" at bounding box center [1151, 505] width 509 height 217
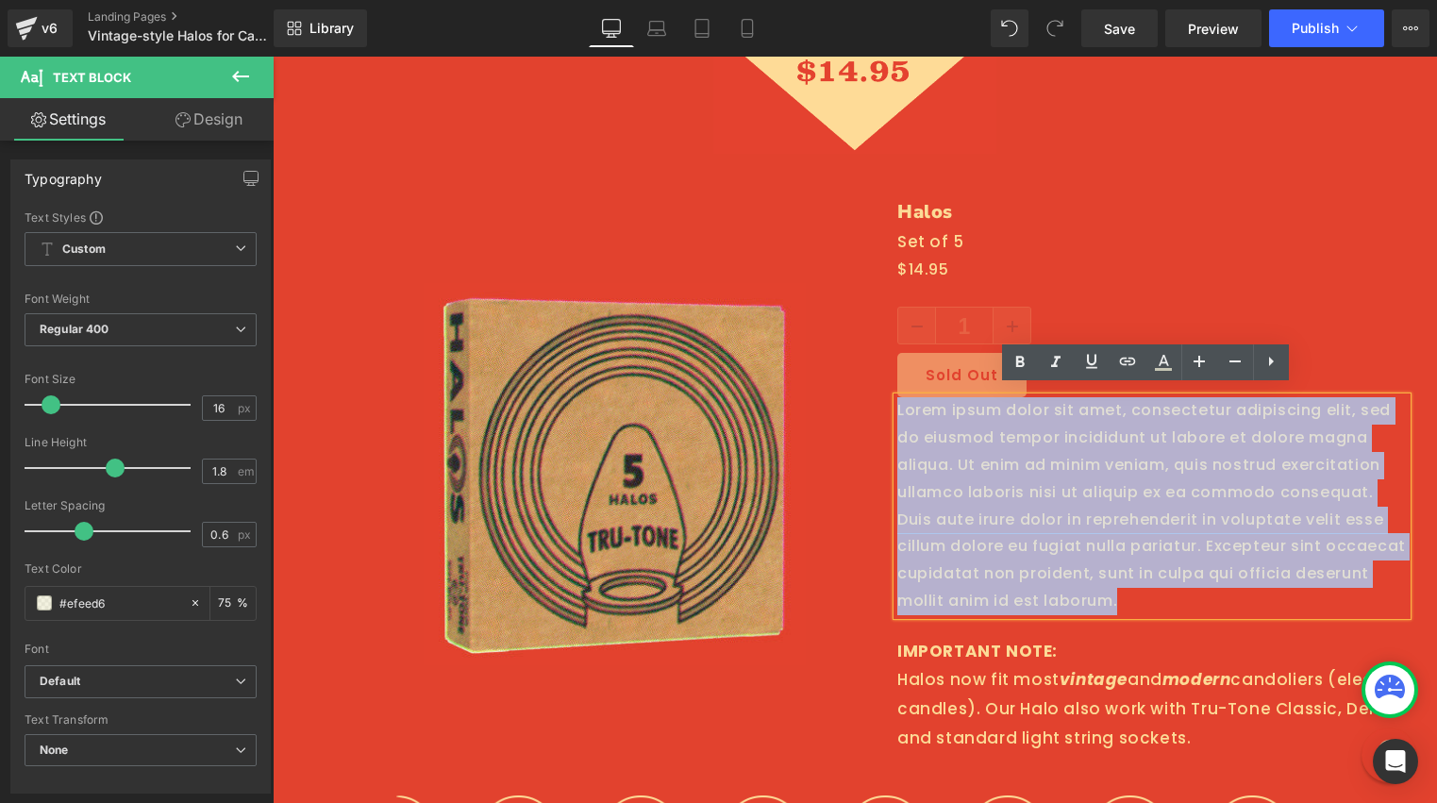
click at [961, 460] on p "Lorem ipsum dolor sit amet, consectetur adipiscing elit, sed do eiusmod tempor …" at bounding box center [1151, 505] width 509 height 217
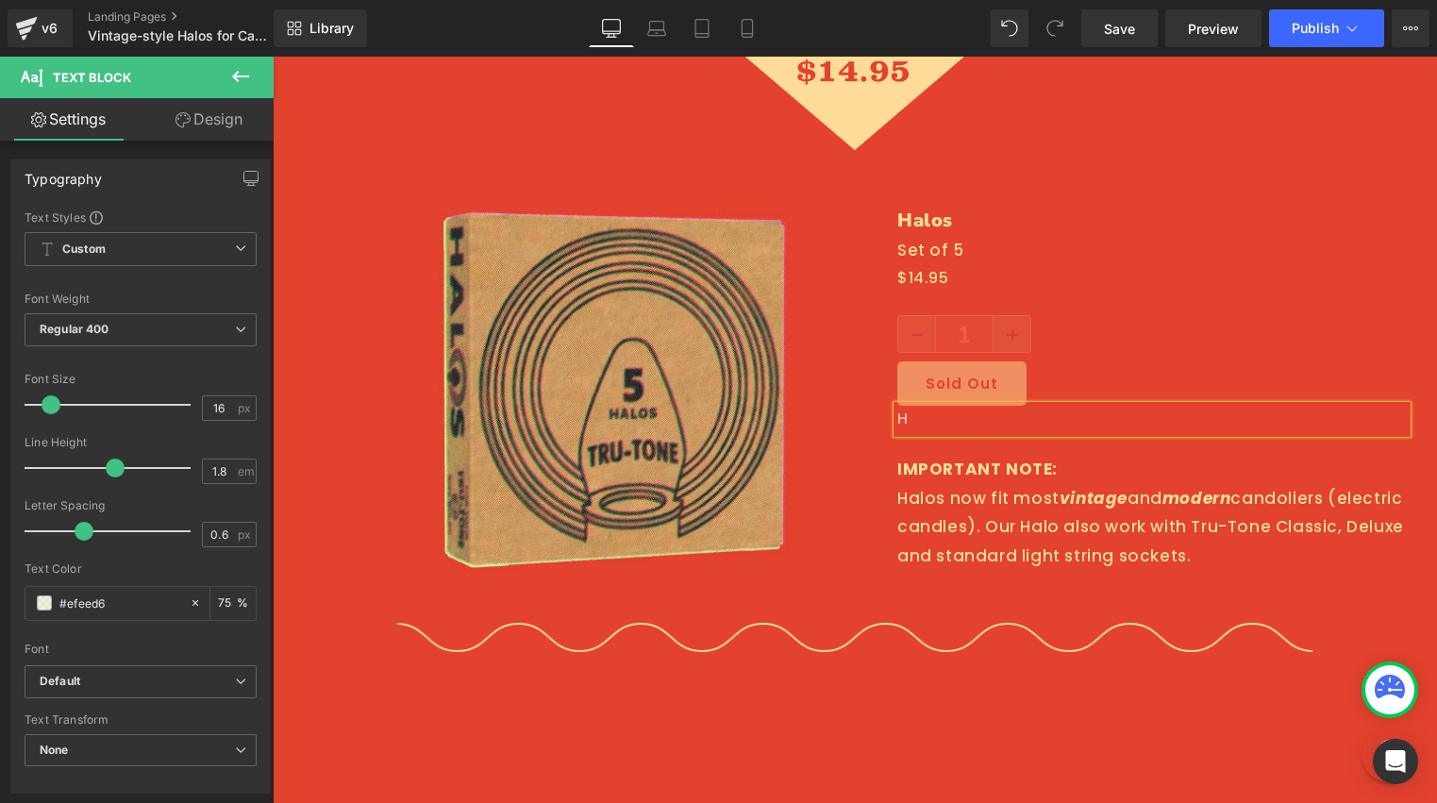
scroll to position [3100, 0]
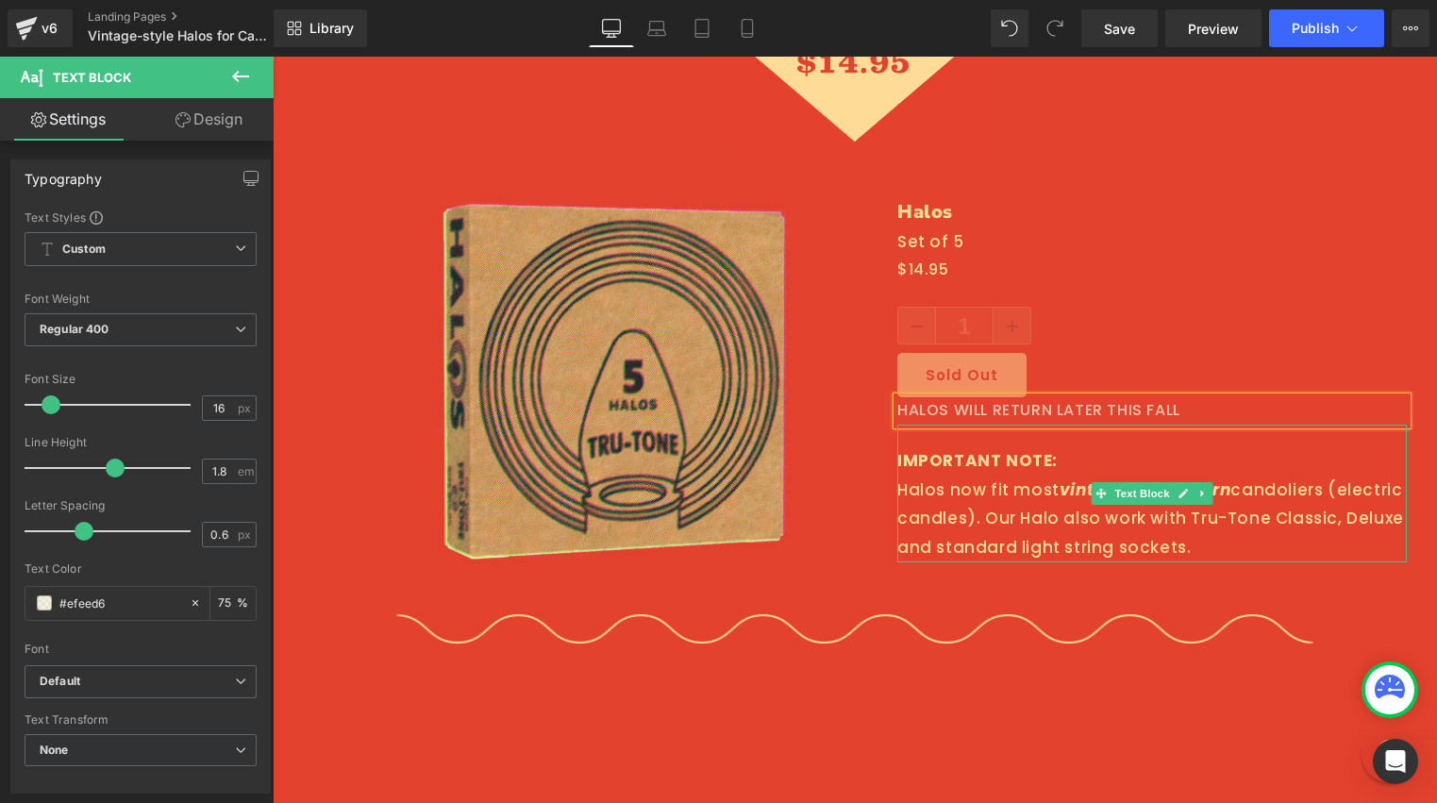
click at [932, 469] on div "IMPORTANT NOTE: Halos now fit most vintage and modern candoliers (electric cand…" at bounding box center [1151, 492] width 509 height 137
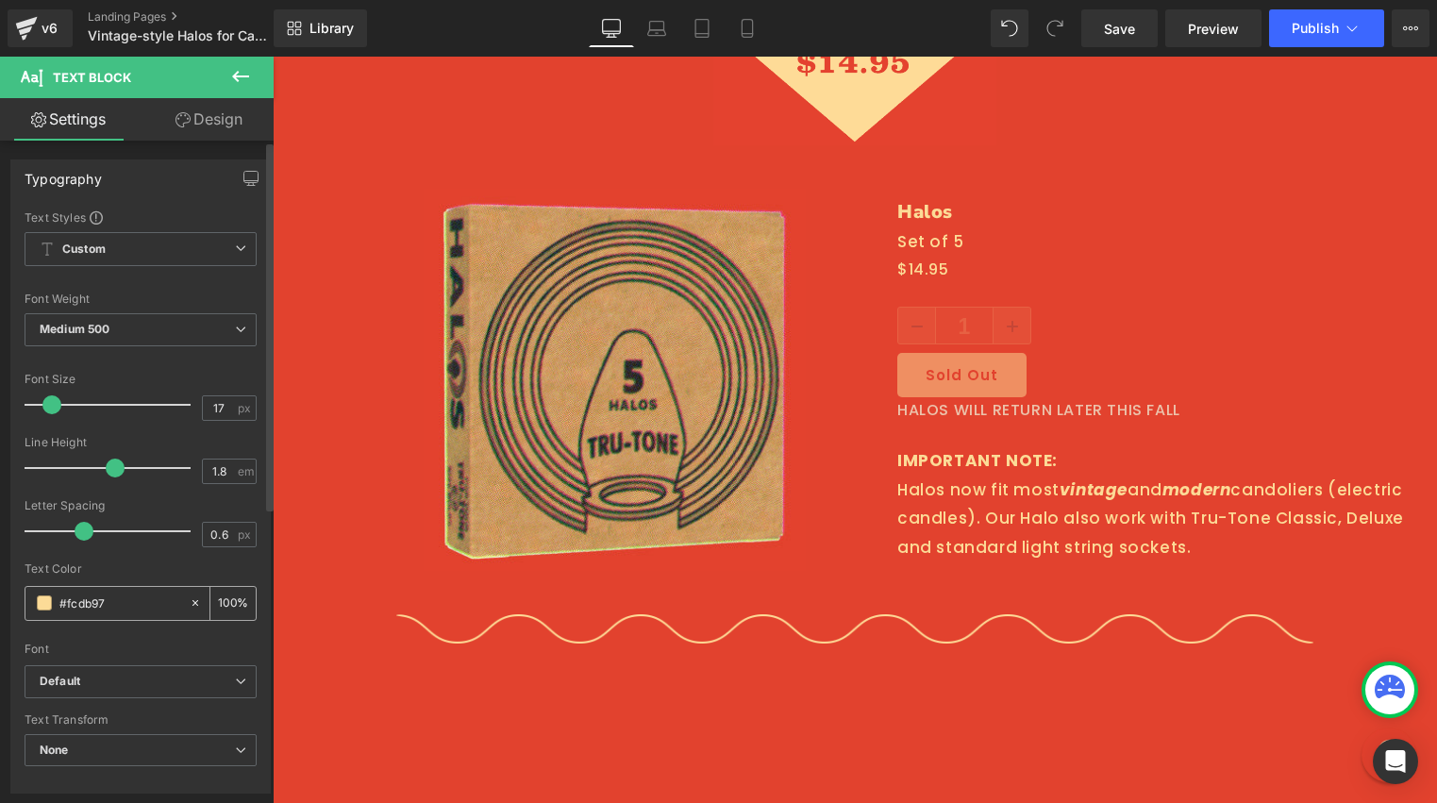
drag, startPoint x: 111, startPoint y: 601, endPoint x: 29, endPoint y: 592, distance: 82.5
click at [29, 592] on div "#fcdb97" at bounding box center [106, 603] width 163 height 33
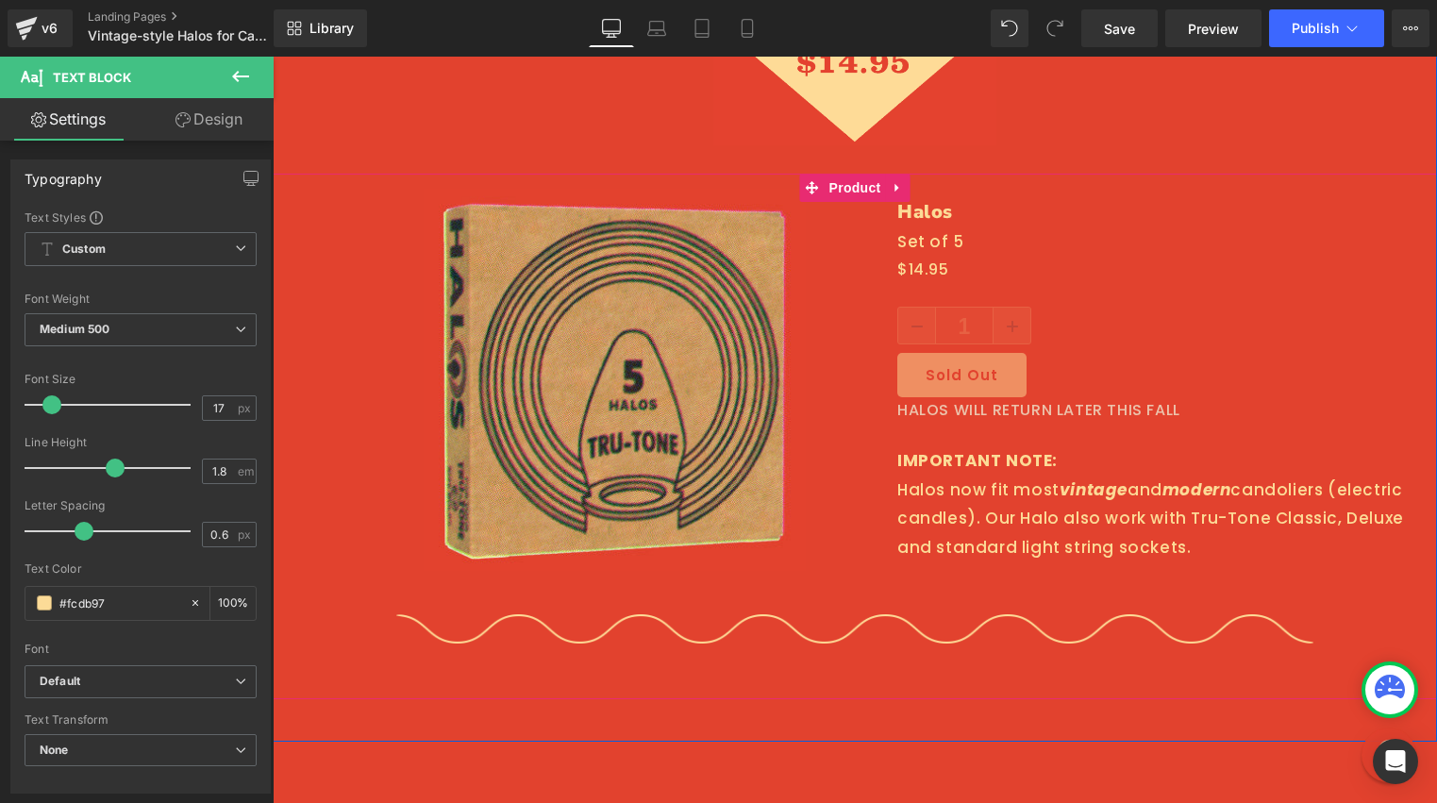
click at [1021, 399] on p "HALOS WILL RETURN LATER THIS FALL" at bounding box center [1151, 410] width 509 height 27
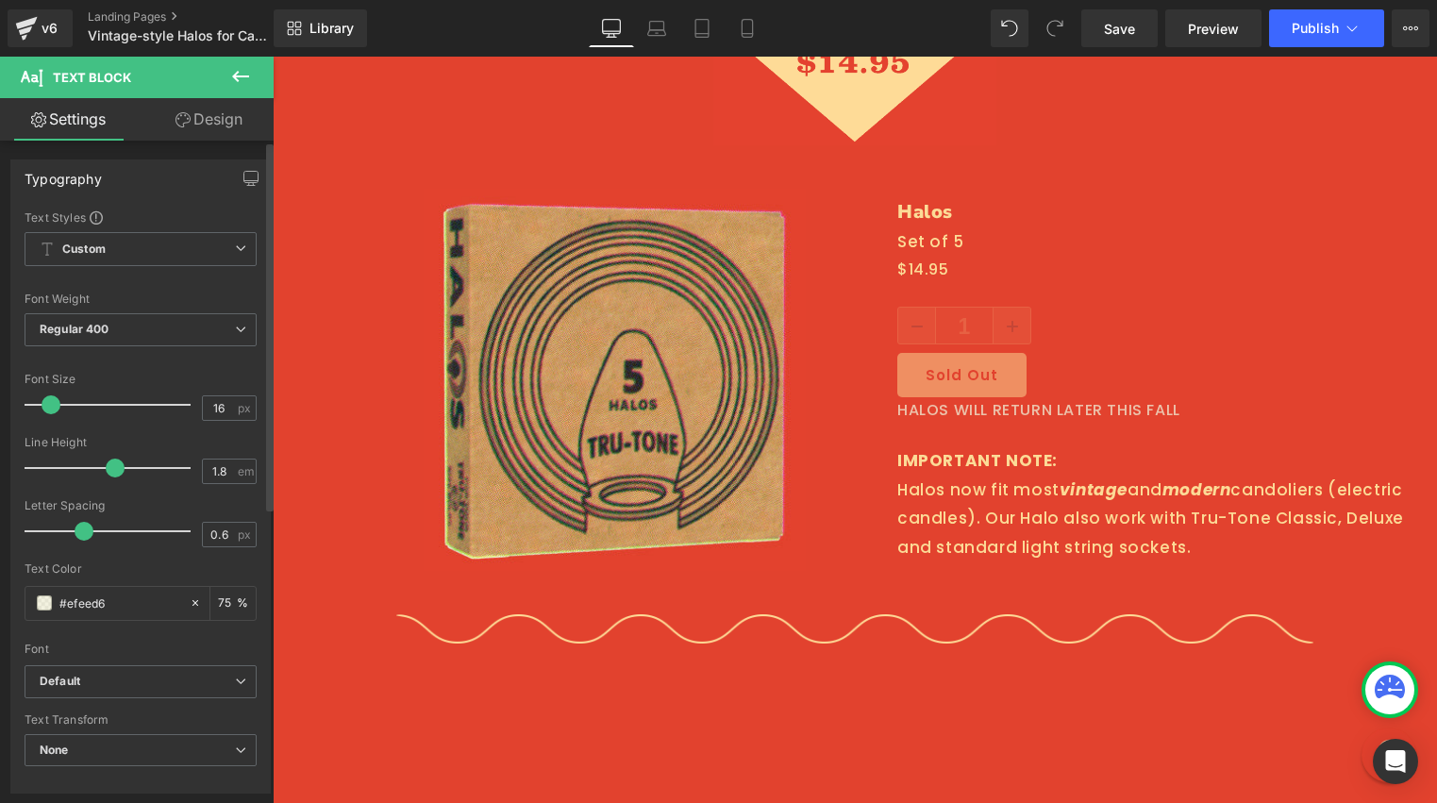
drag, startPoint x: 124, startPoint y: 600, endPoint x: 5, endPoint y: 593, distance: 119.0
click at [6, 593] on div "Typography Text Styles Custom Custom Setup Global Style Custom Setup Global Sty…" at bounding box center [141, 469] width 282 height 648
paste input "fcdb97"
type input "#fcdb97"
click at [101, 340] on span "Regular 400" at bounding box center [141, 329] width 232 height 33
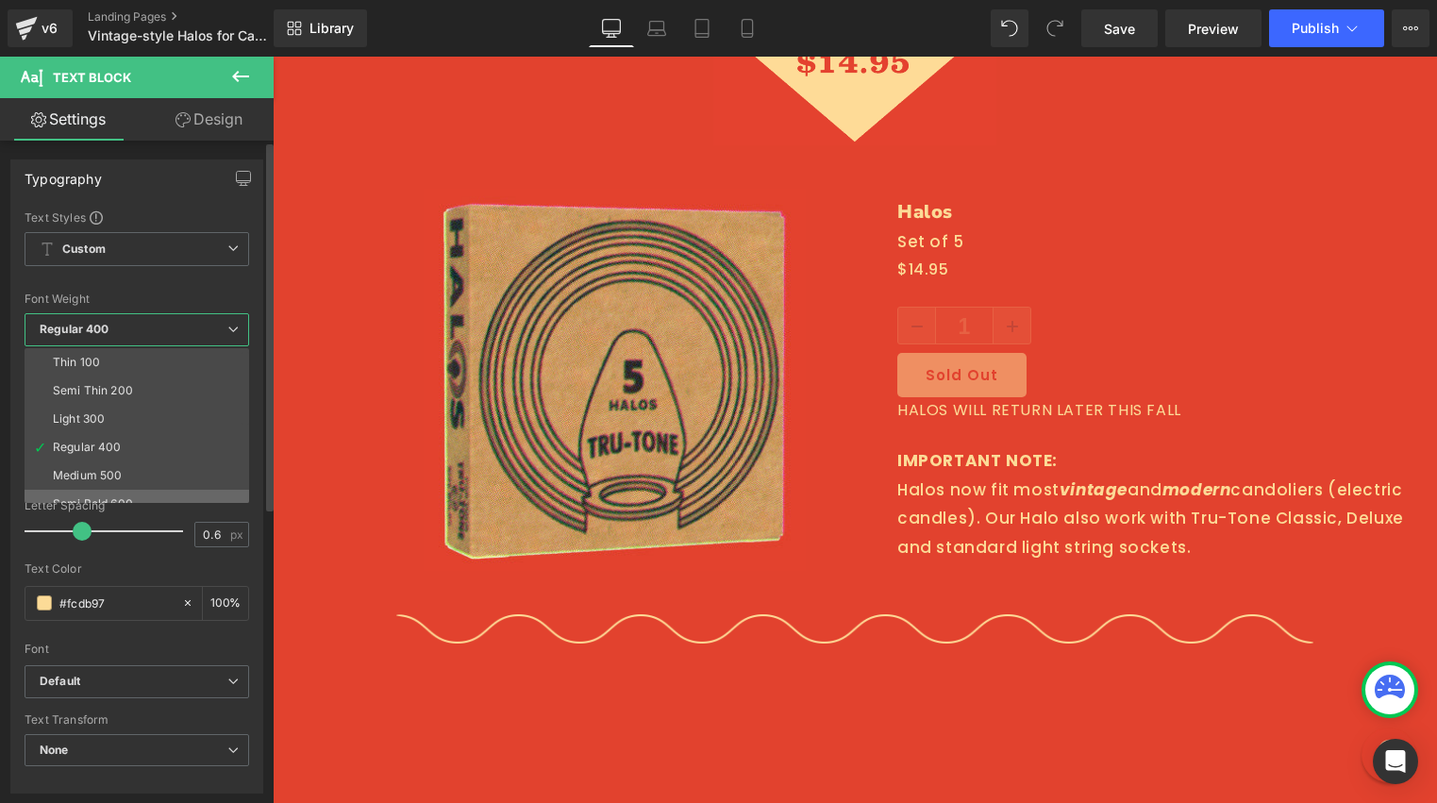
click at [90, 497] on div "Semi Bold 600" at bounding box center [93, 503] width 80 height 13
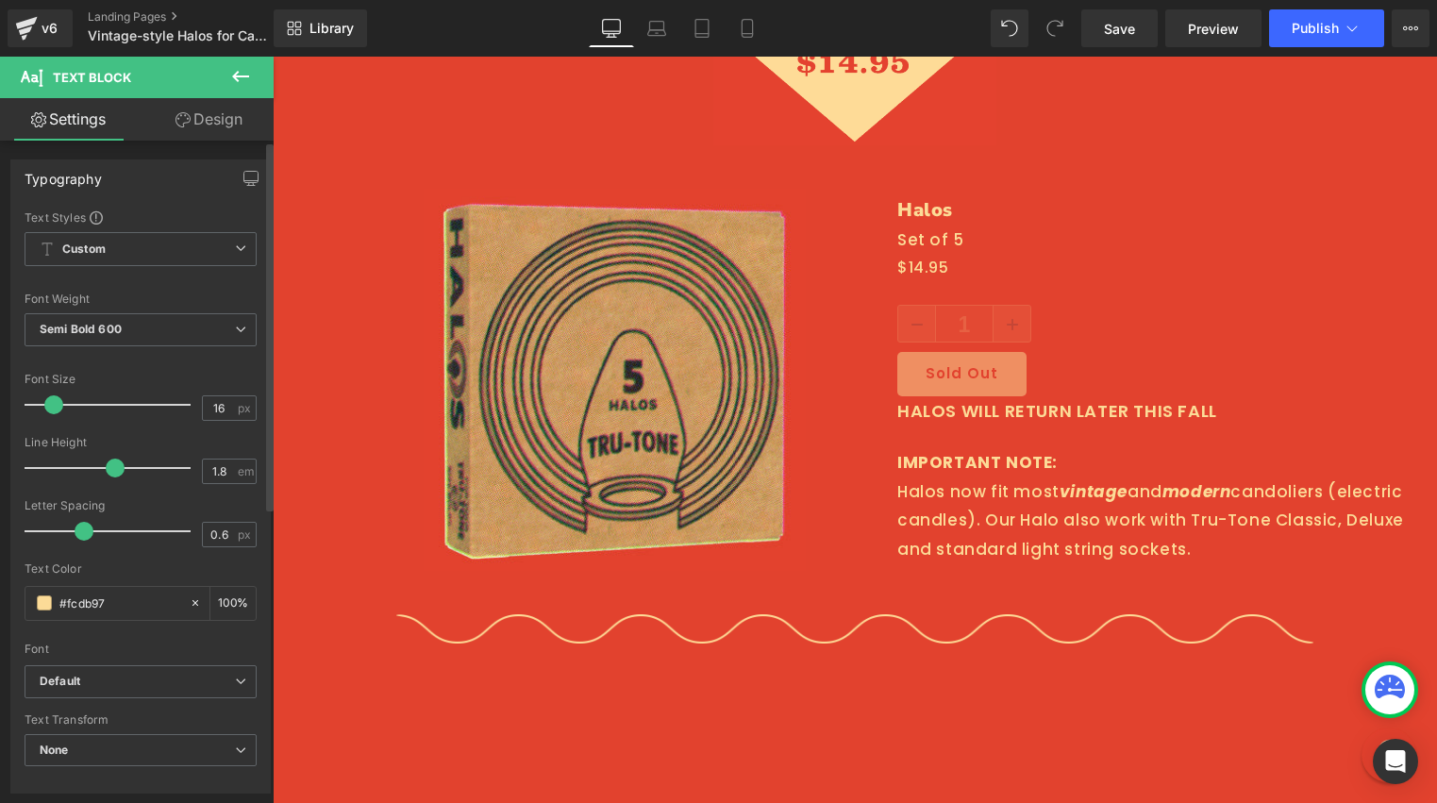
click at [52, 400] on span at bounding box center [53, 404] width 19 height 19
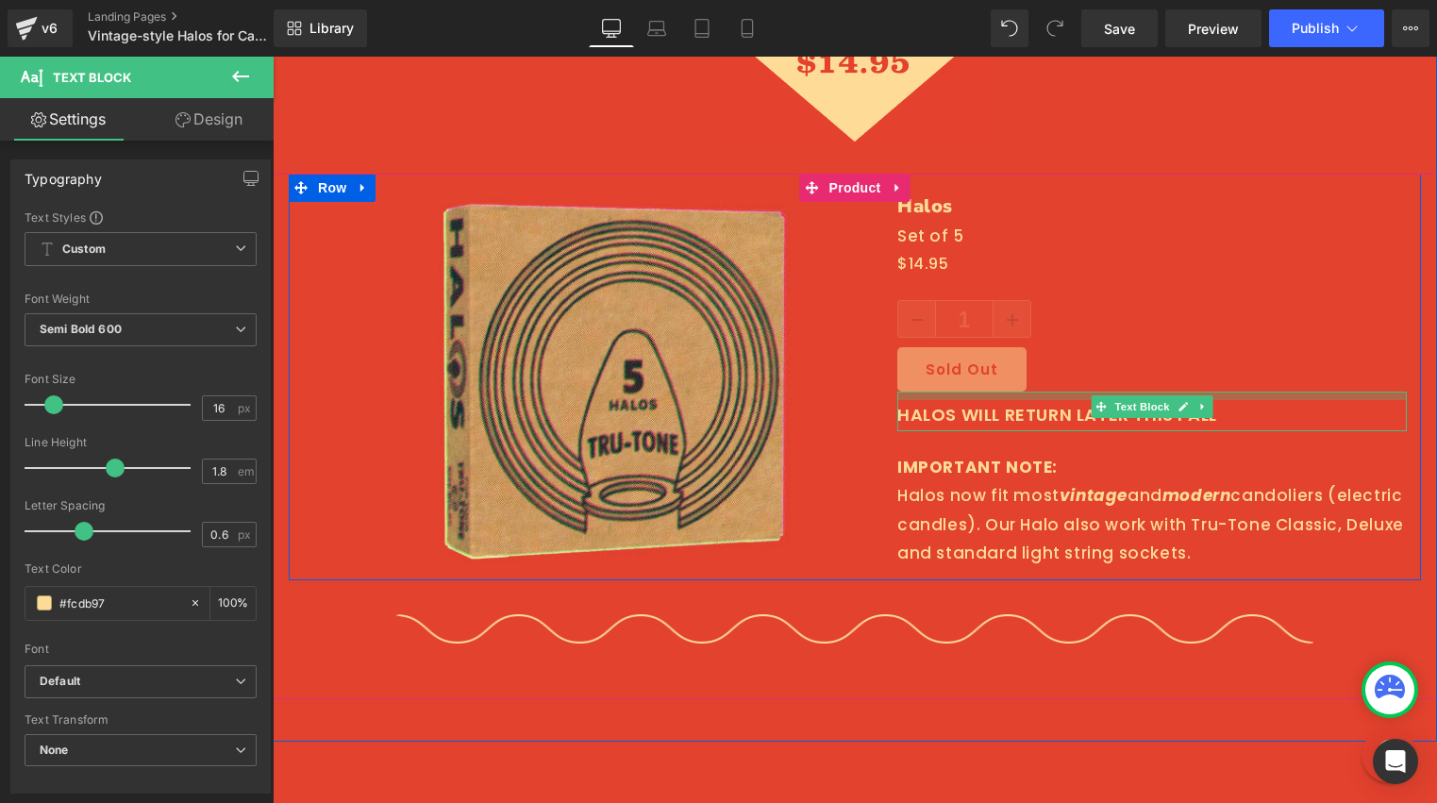
drag, startPoint x: 1025, startPoint y: 388, endPoint x: 1019, endPoint y: 397, distance: 11.5
click at [1019, 397] on div "HALOS WILL RETURN LATER THIS FALL Text Block" at bounding box center [1151, 410] width 509 height 39
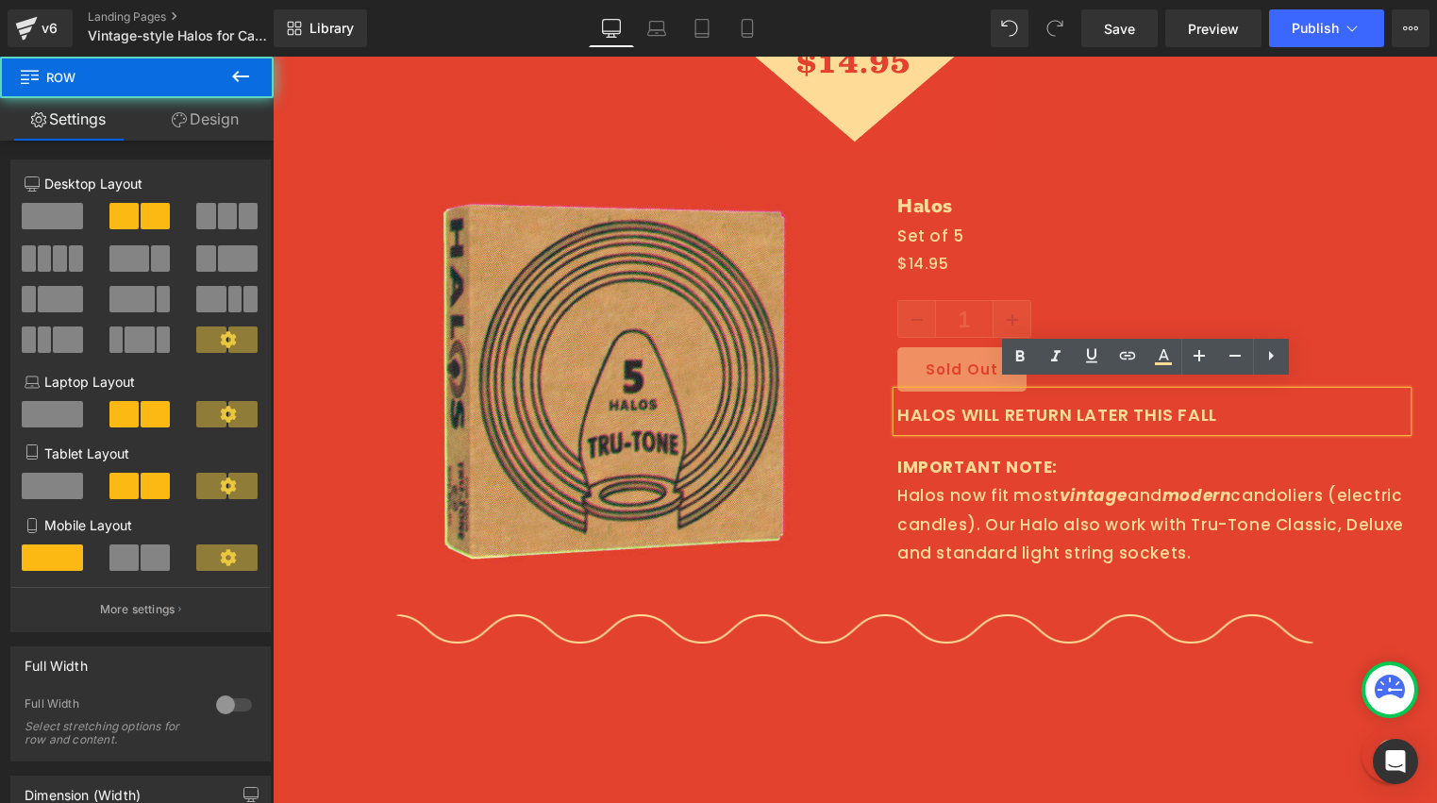
click at [1118, 288] on div "Halos (P) Title Set of 5 Text Block $0 $14.95 (P) Price 1 (P) Quantity Sold Out…" at bounding box center [1152, 380] width 538 height 382
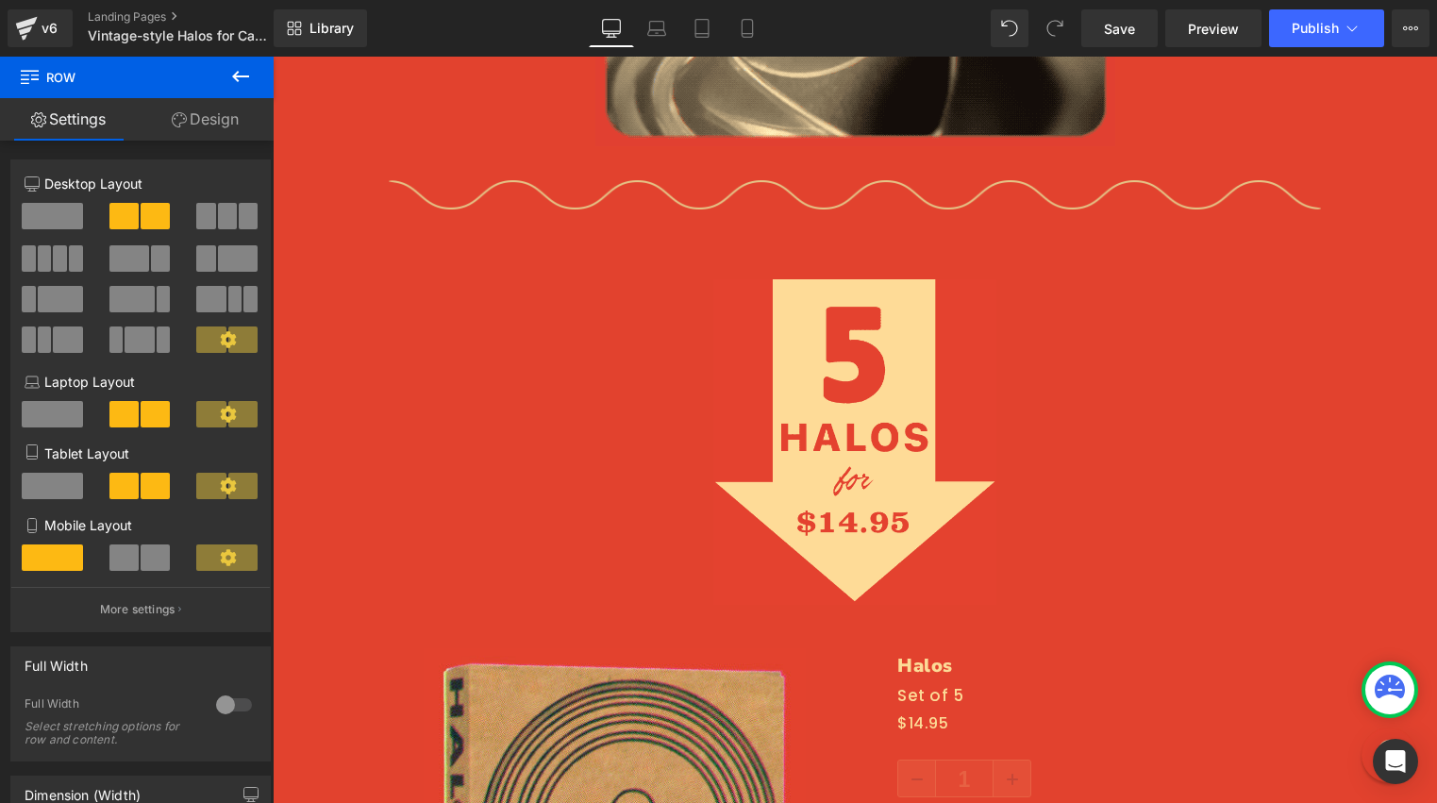
scroll to position [2503, 0]
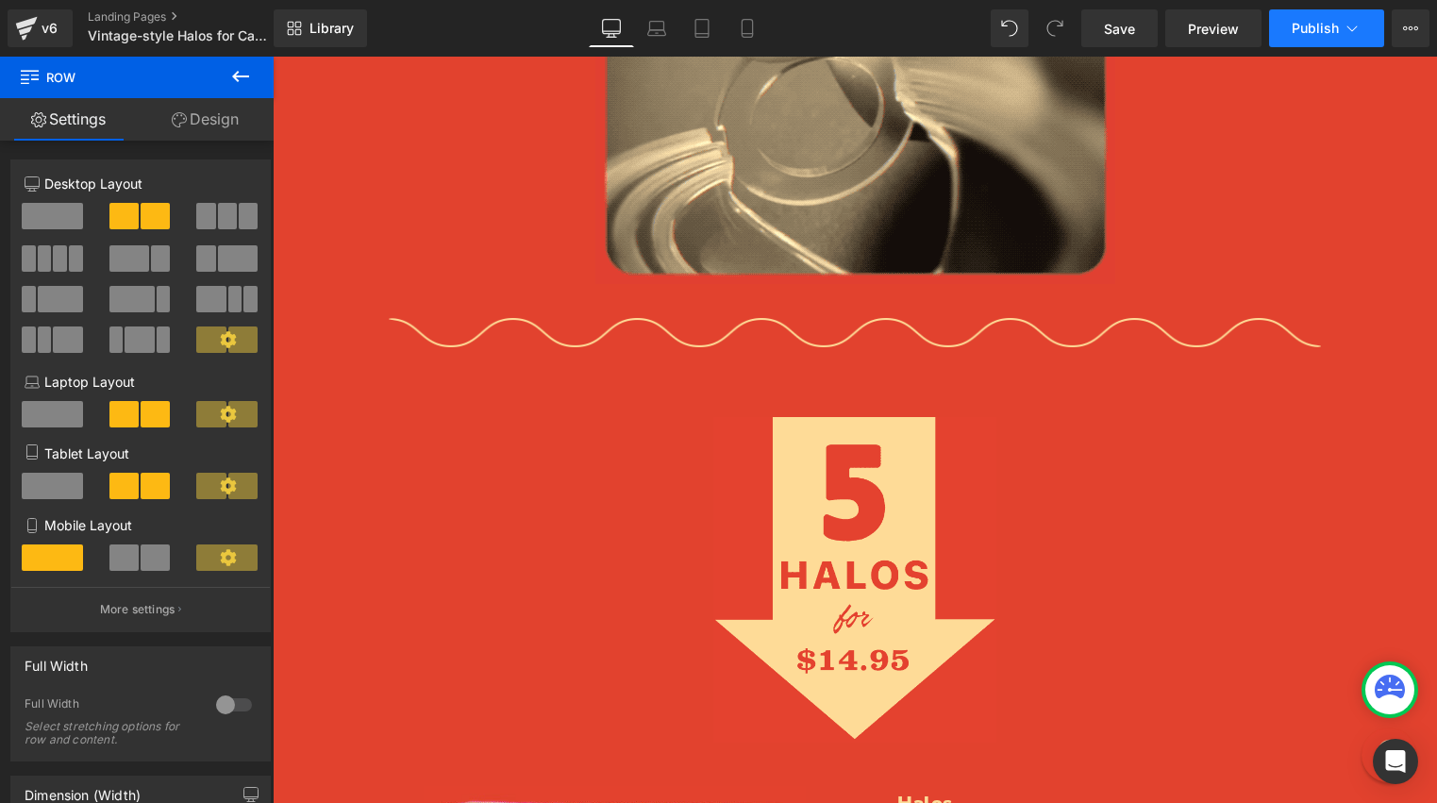
click at [1305, 36] on button "Publish" at bounding box center [1326, 28] width 115 height 38
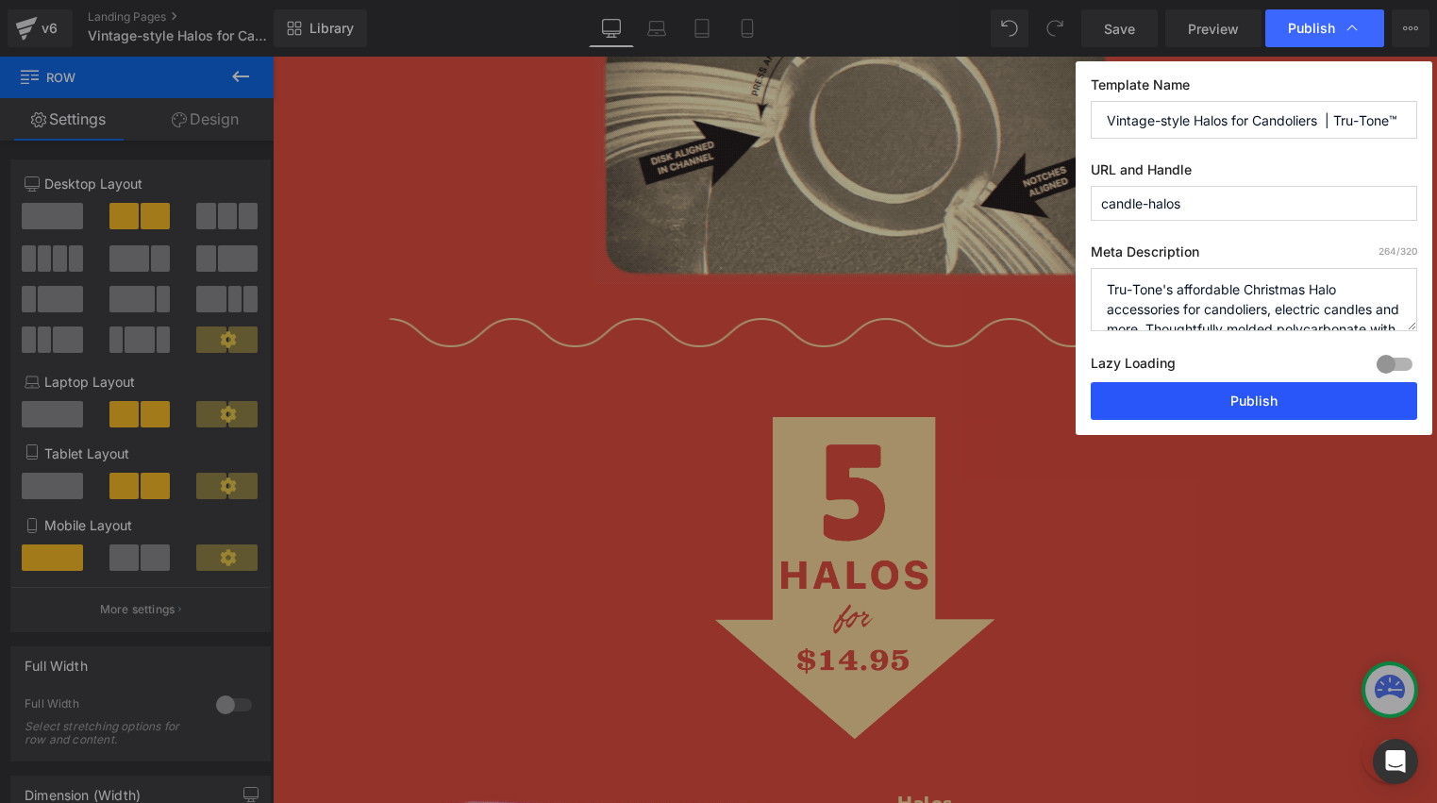
click at [1243, 387] on button "Publish" at bounding box center [1253, 401] width 326 height 38
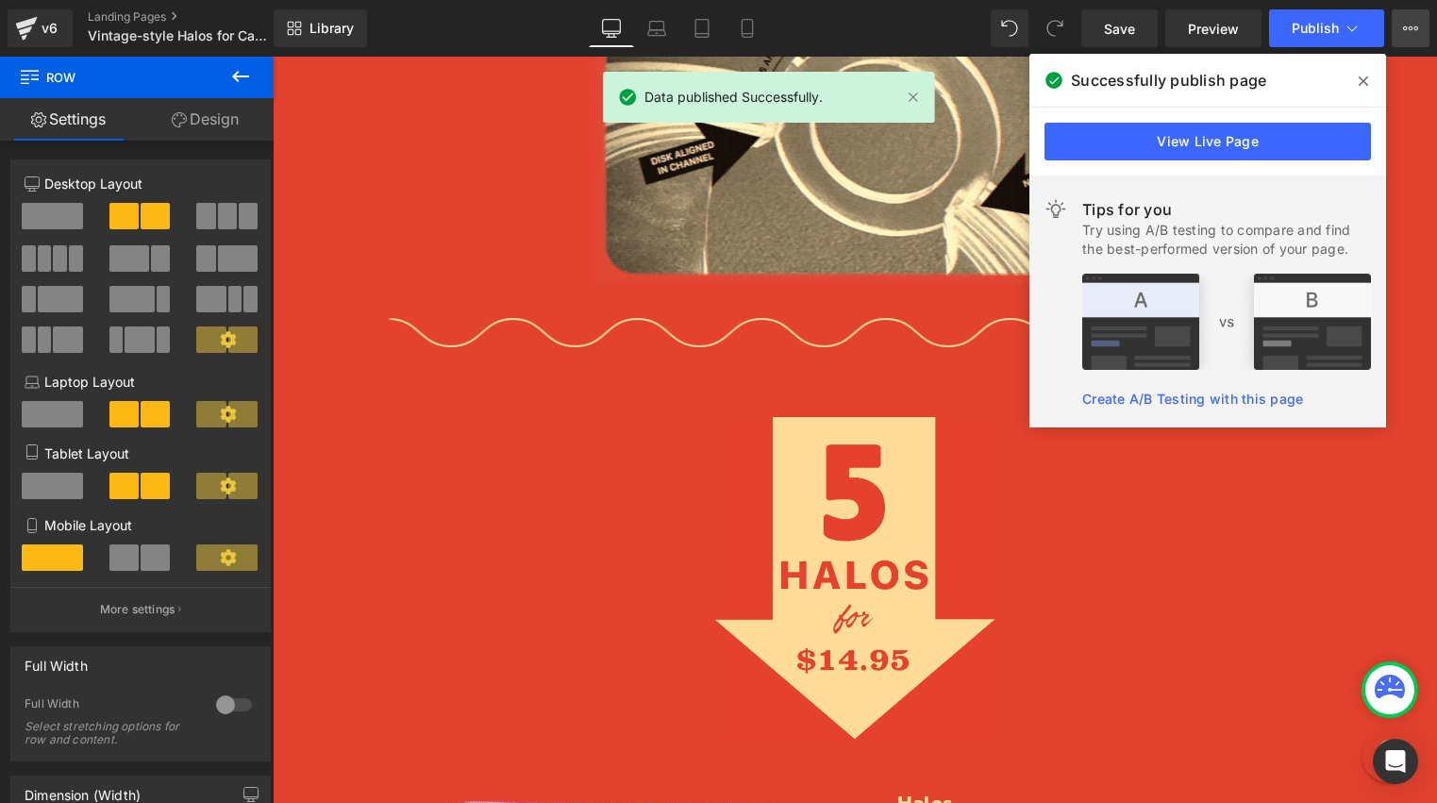
click at [1405, 29] on icon at bounding box center [1410, 28] width 15 height 15
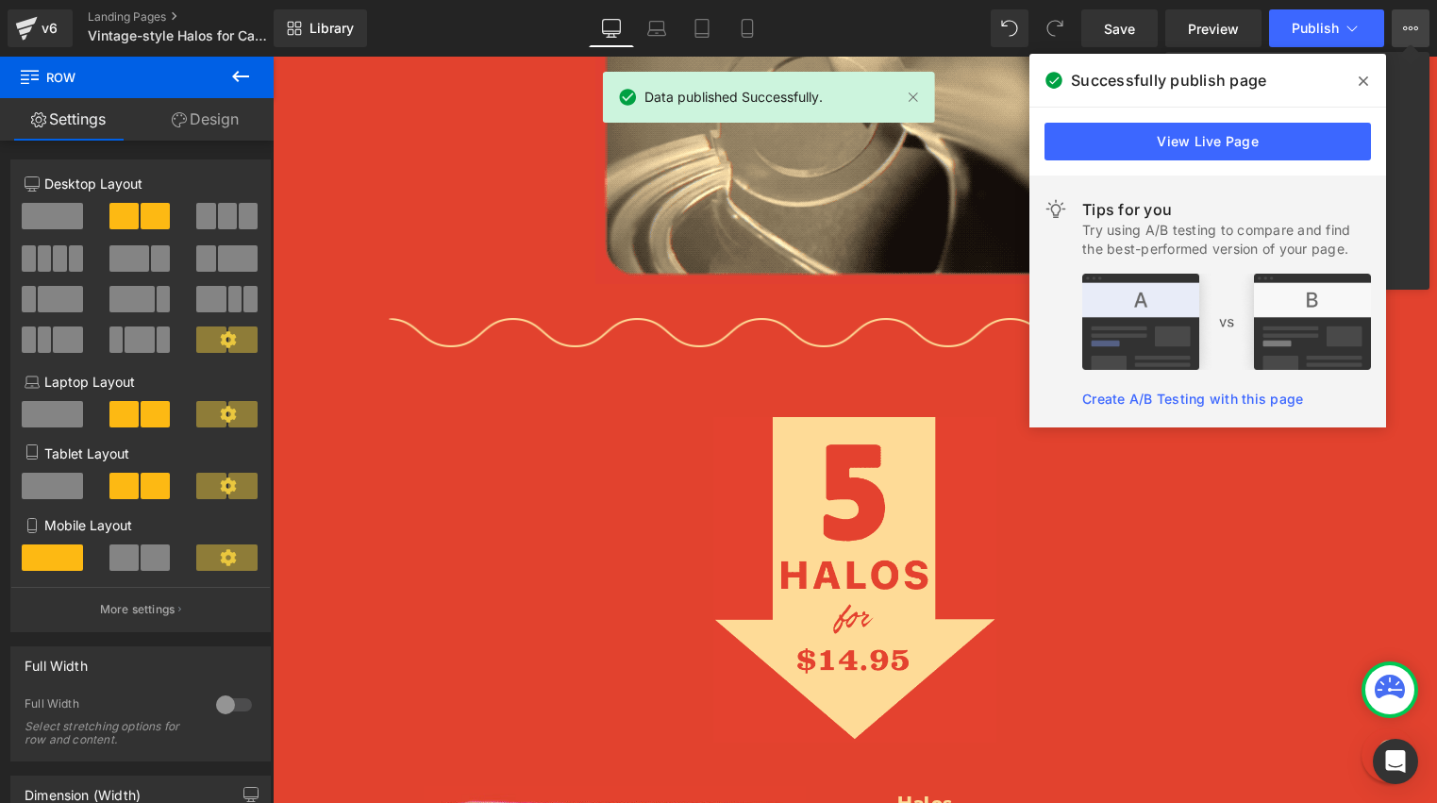
click at [1364, 79] on icon at bounding box center [1362, 80] width 9 height 9
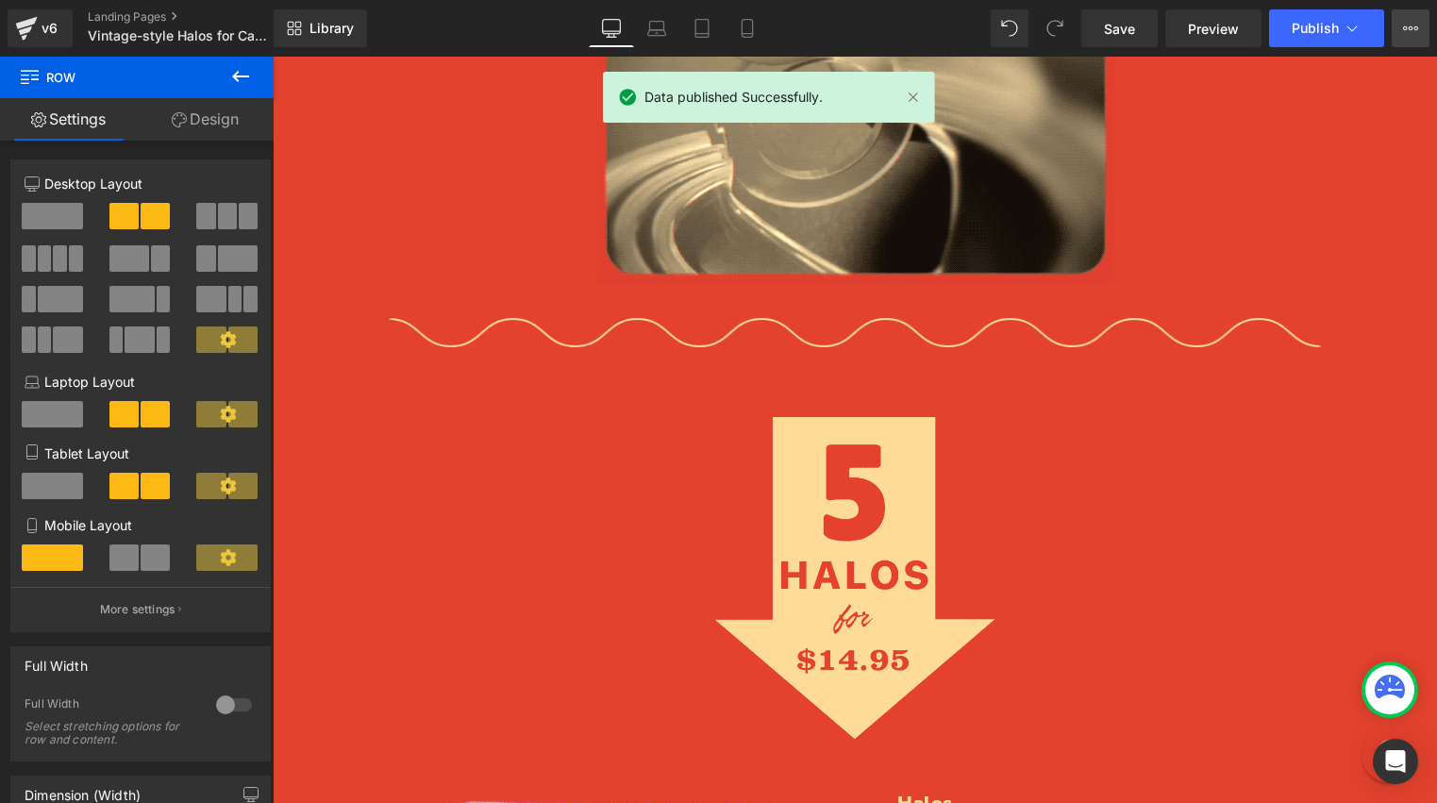
click at [1403, 38] on button "View Live Page View with current Template Save Template to Library Schedule Pub…" at bounding box center [1410, 28] width 38 height 38
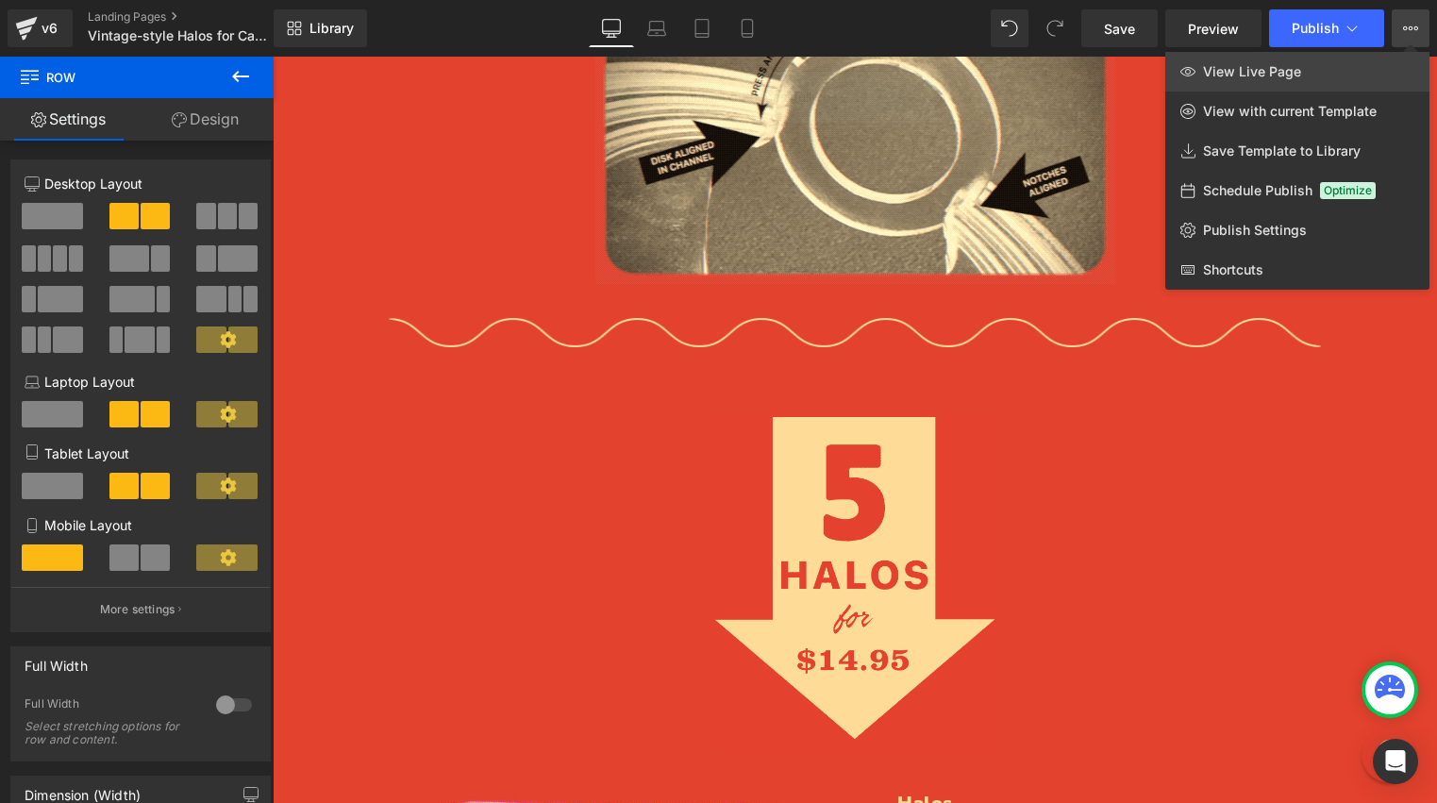
click at [1289, 69] on span "View Live Page" at bounding box center [1252, 71] width 98 height 17
